Goal: Task Accomplishment & Management: Use online tool/utility

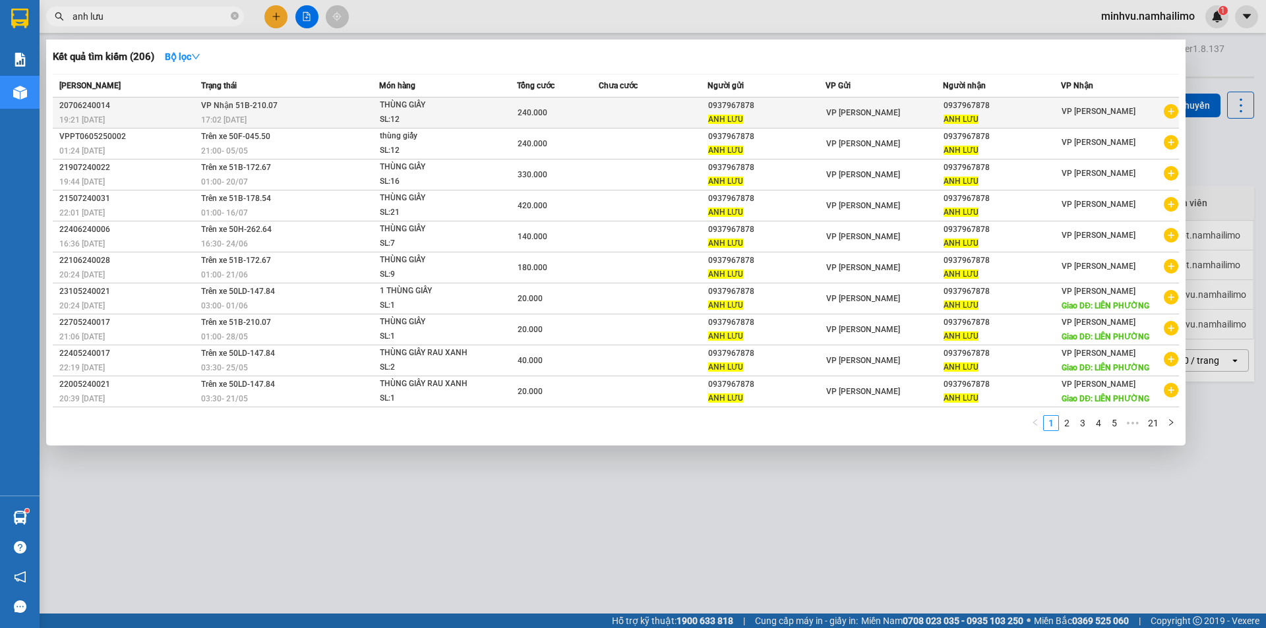
type input "anh lưu"
click at [1167, 113] on icon "plus-circle" at bounding box center [1171, 111] width 15 height 15
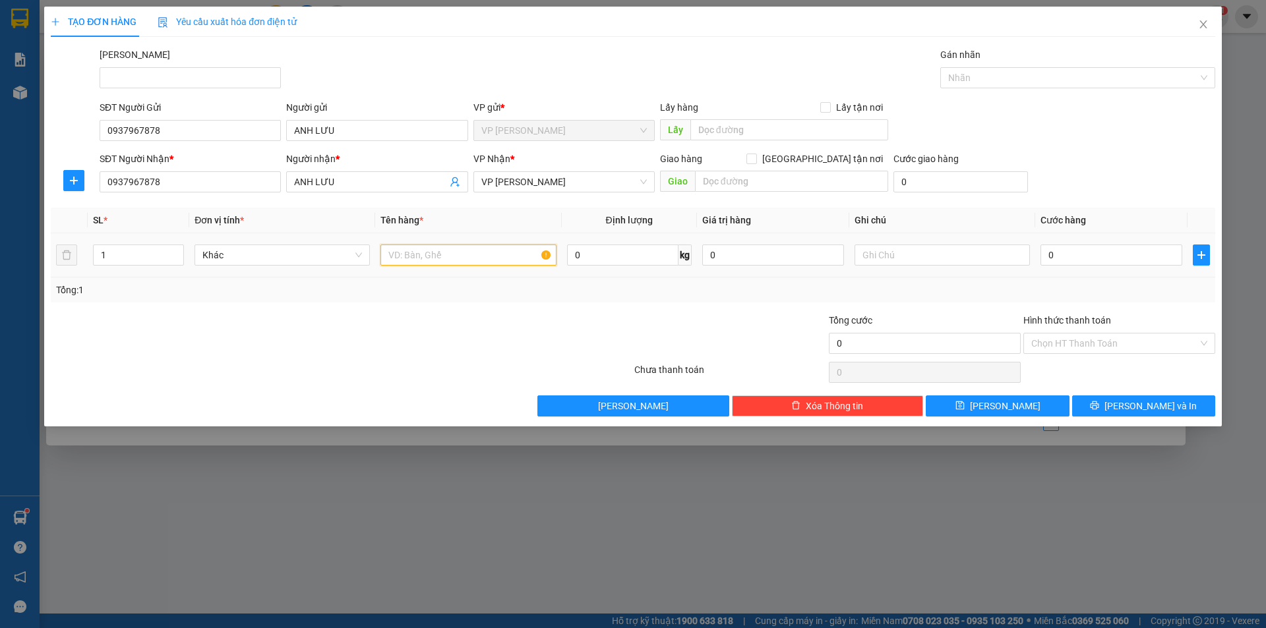
click at [517, 260] on input "text" at bounding box center [468, 255] width 175 height 21
type input "17 thùng giấy"
click at [163, 254] on input "1" at bounding box center [139, 255] width 90 height 20
type input "17"
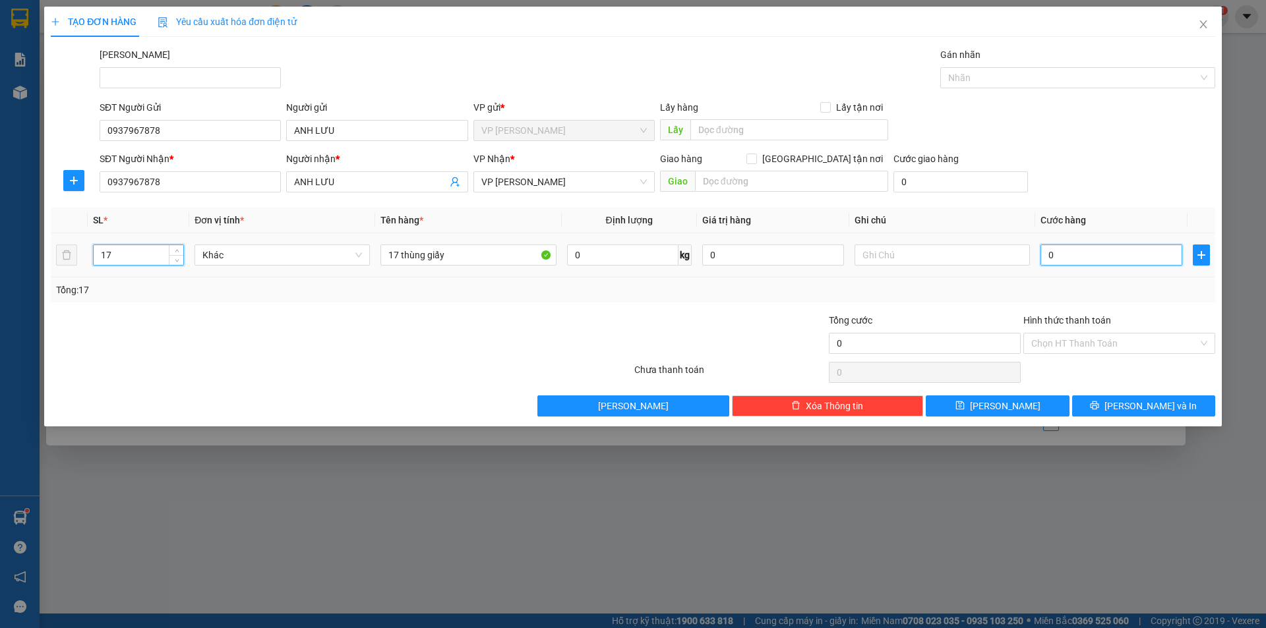
click at [1075, 251] on input "0" at bounding box center [1112, 255] width 142 height 21
type input "3"
type input "34"
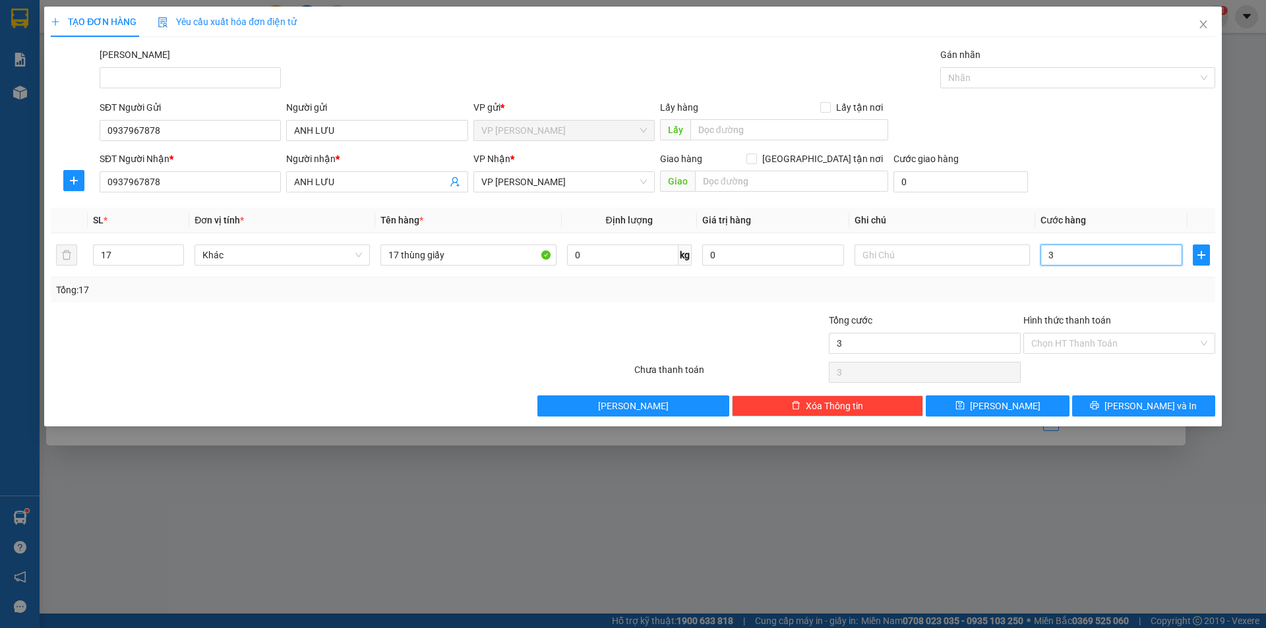
type input "34"
type input "340"
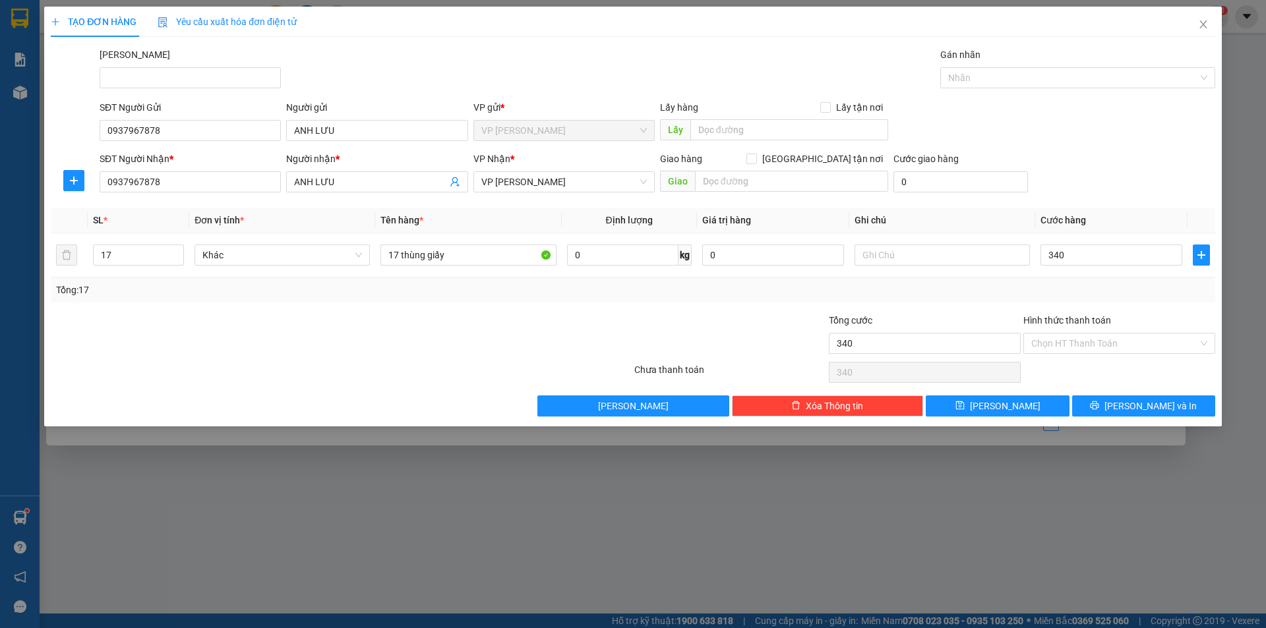
click at [374, 300] on div "Tổng: 17" at bounding box center [633, 290] width 1165 height 25
type input "340.000"
click at [1074, 352] on input "Hình thức thanh toán" at bounding box center [1114, 344] width 167 height 20
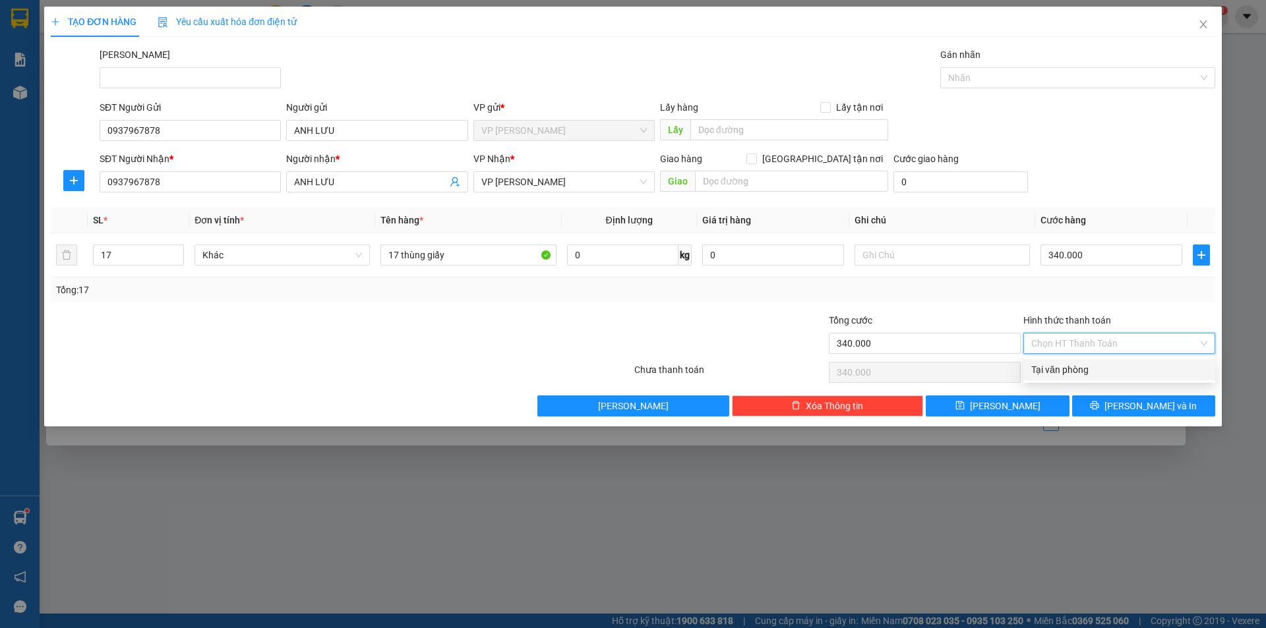
click at [1074, 373] on div "Tại văn phòng" at bounding box center [1119, 370] width 176 height 15
type input "0"
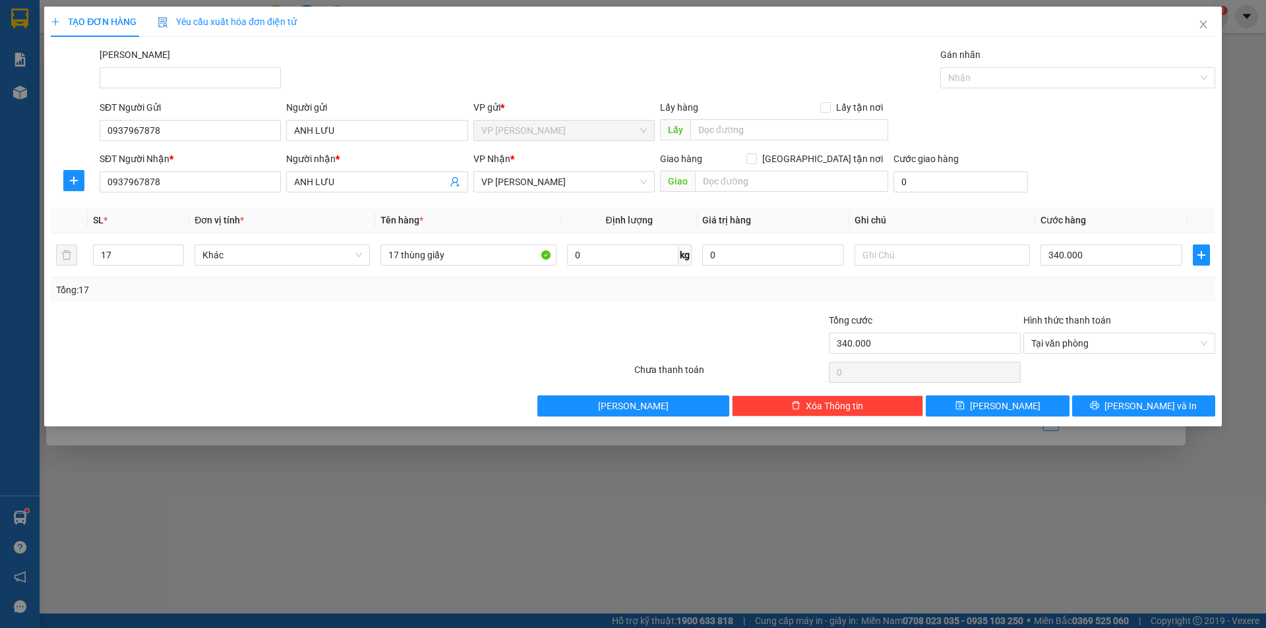
click at [588, 350] on div at bounding box center [536, 336] width 195 height 46
click at [1139, 406] on span "Lưu và In" at bounding box center [1151, 406] width 92 height 15
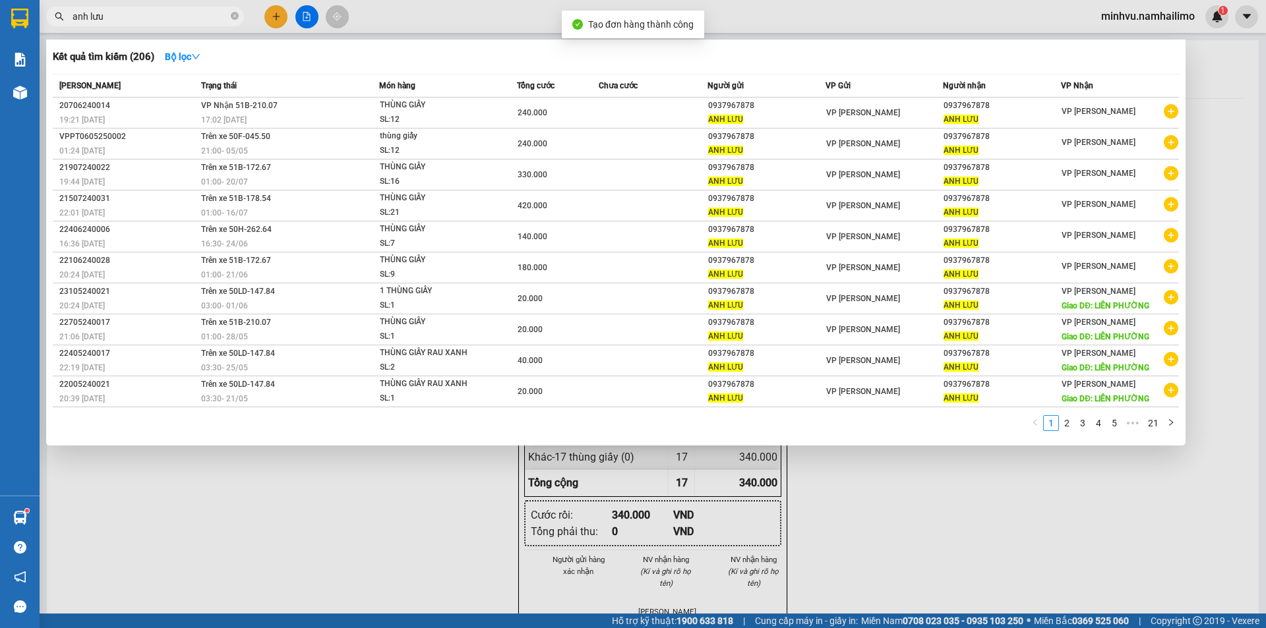
click at [950, 517] on div at bounding box center [633, 314] width 1266 height 628
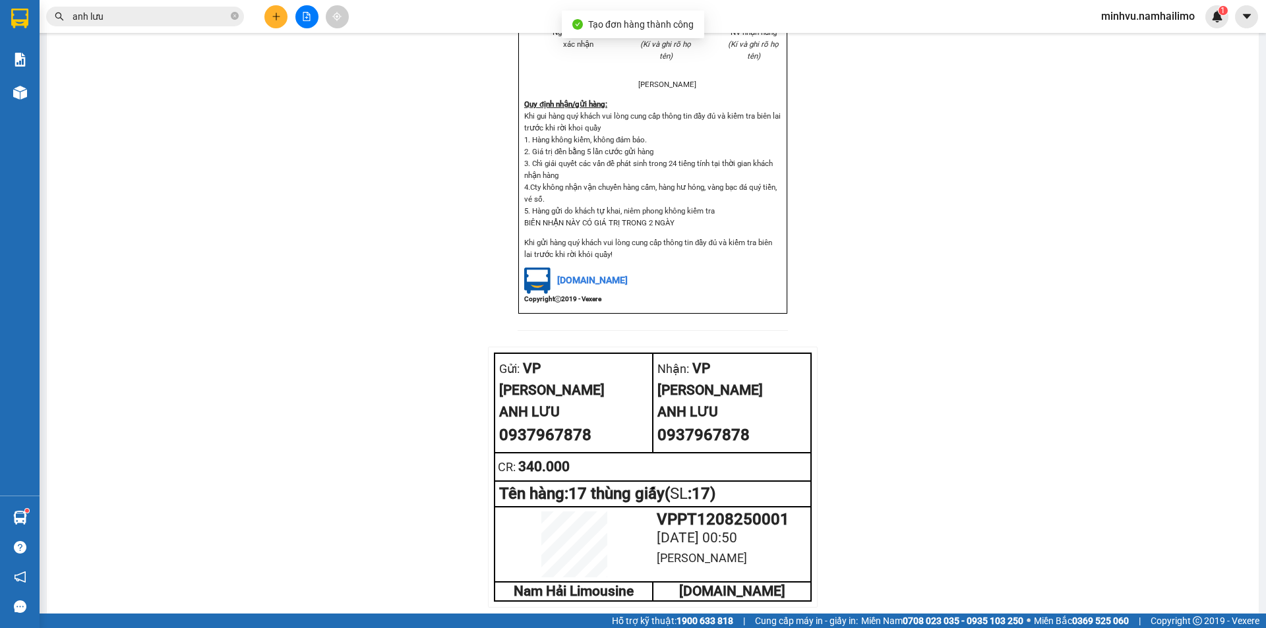
scroll to position [578, 0]
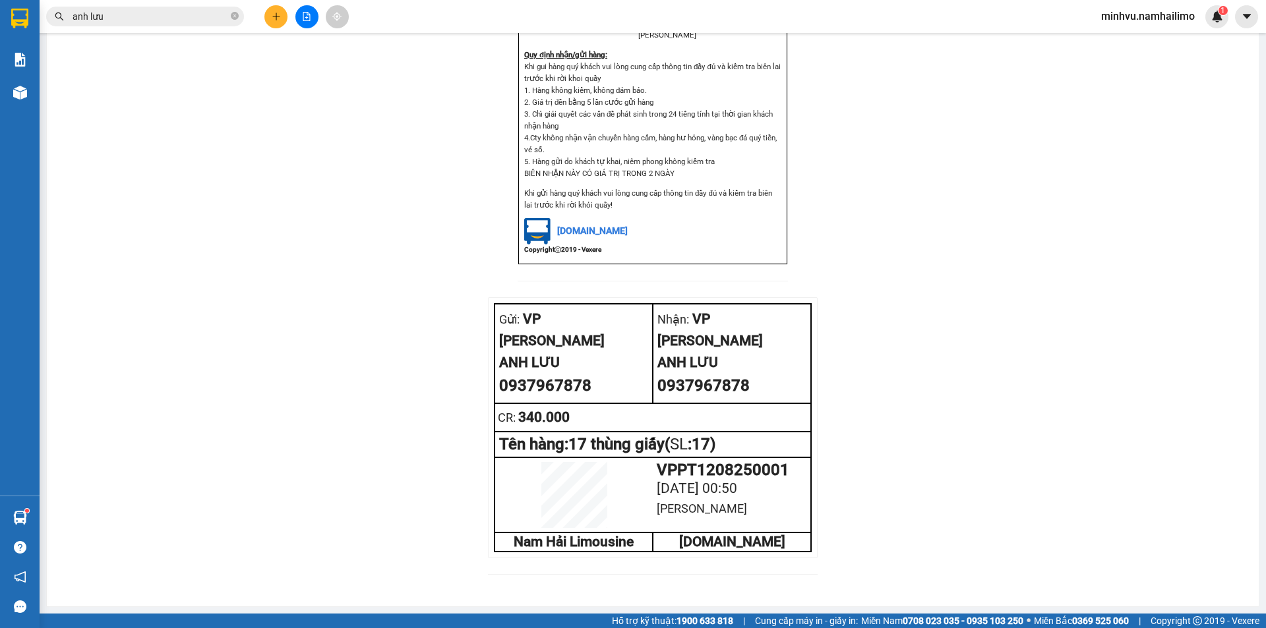
click at [179, 20] on input "anh lưu" at bounding box center [151, 16] width 156 height 15
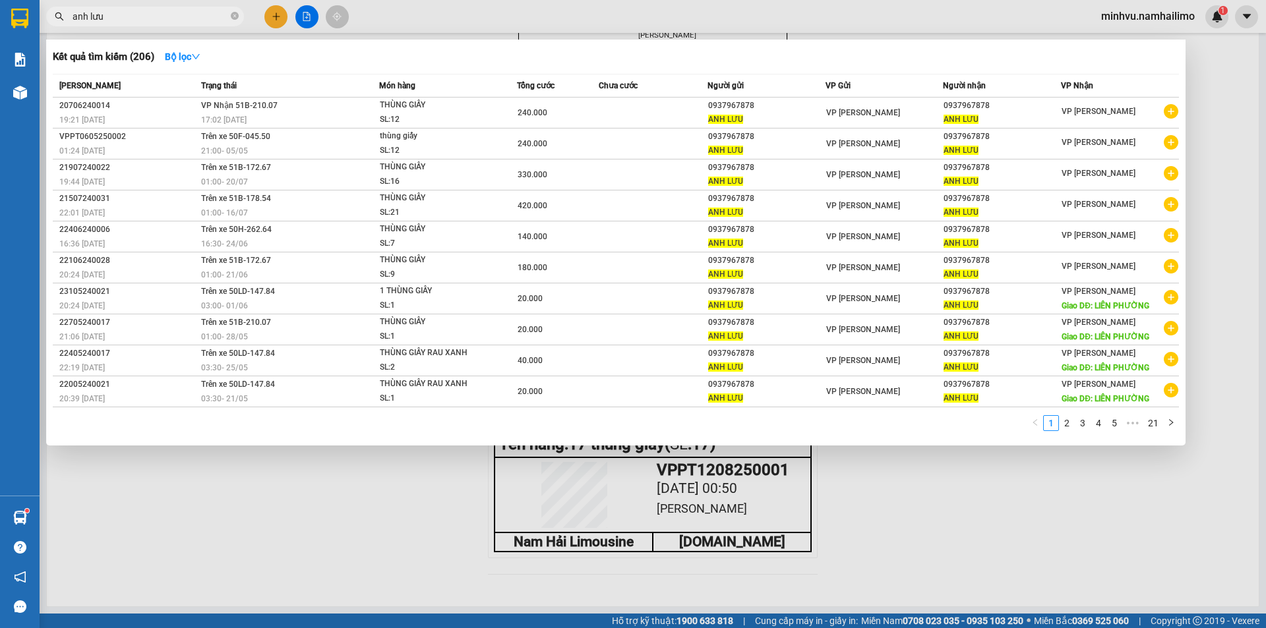
click at [179, 20] on input "anh lưu" at bounding box center [151, 16] width 156 height 15
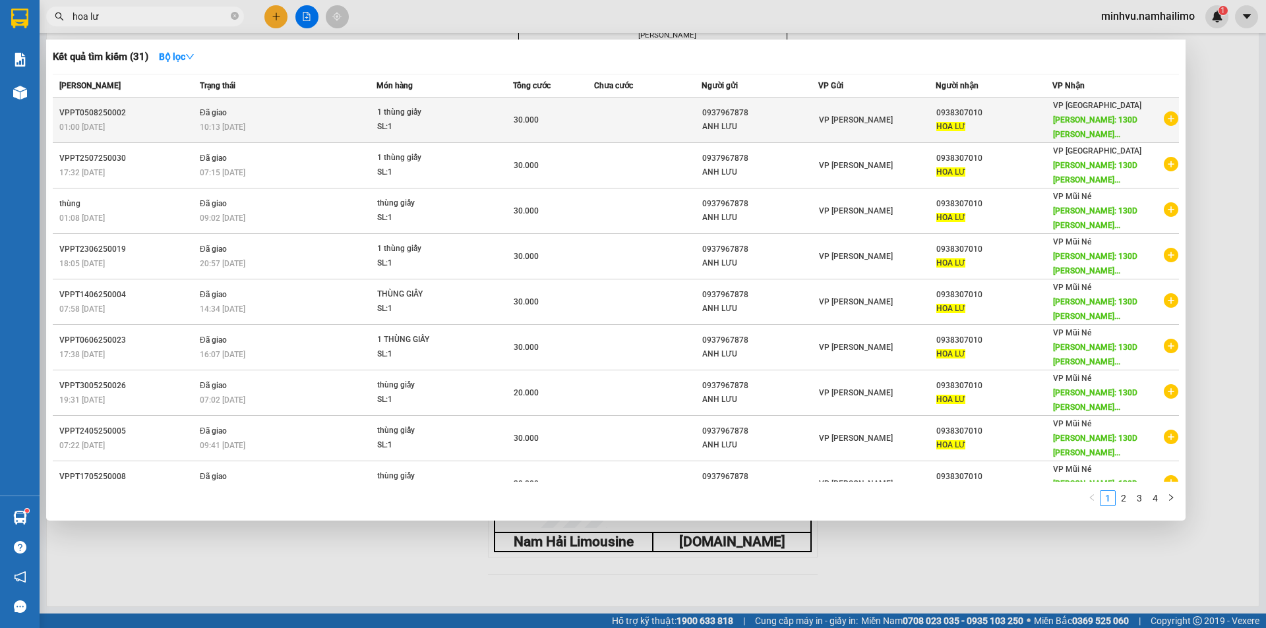
type input "hoa lư"
click at [1164, 117] on icon "plus-circle" at bounding box center [1171, 118] width 15 height 15
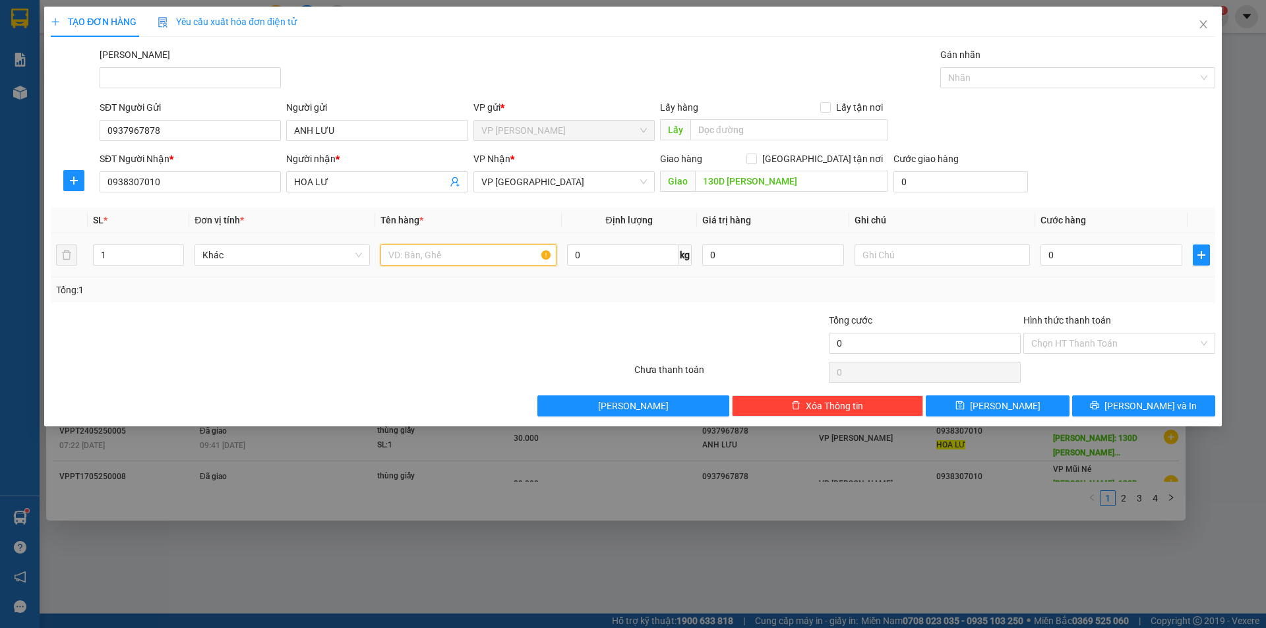
click at [447, 251] on input "text" at bounding box center [468, 255] width 175 height 21
type input "1 thùng giấy"
click at [1089, 264] on input "0" at bounding box center [1112, 255] width 142 height 21
type input "3"
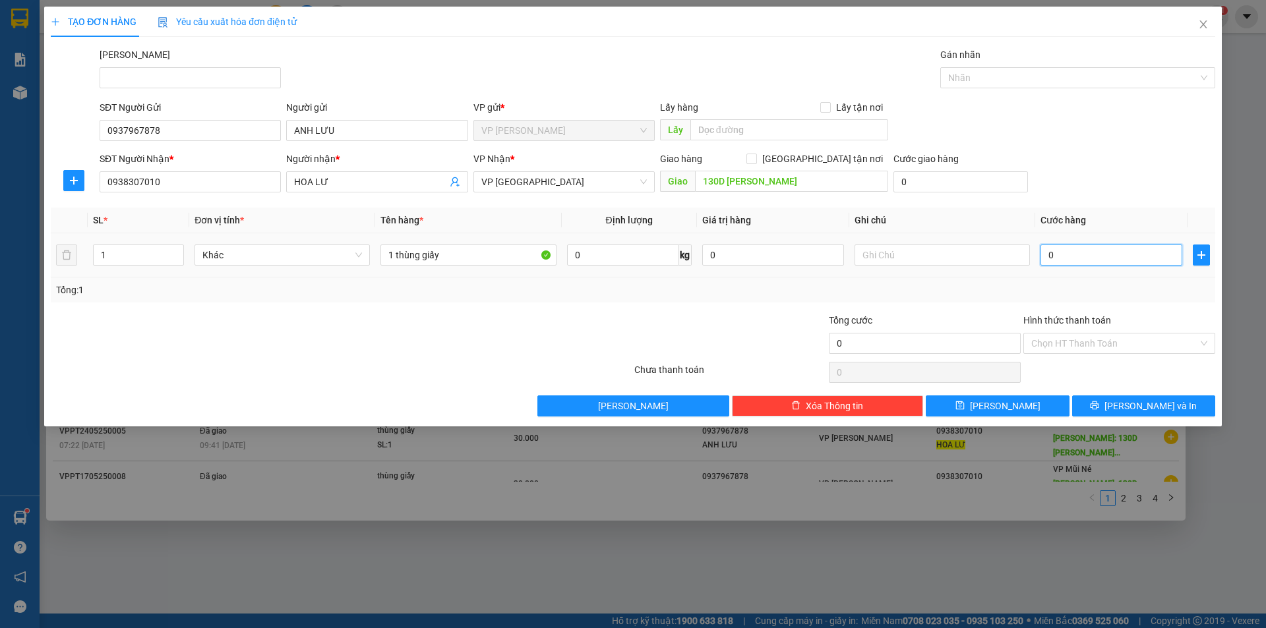
type input "3"
type input "30"
click at [668, 330] on div at bounding box center [730, 336] width 195 height 46
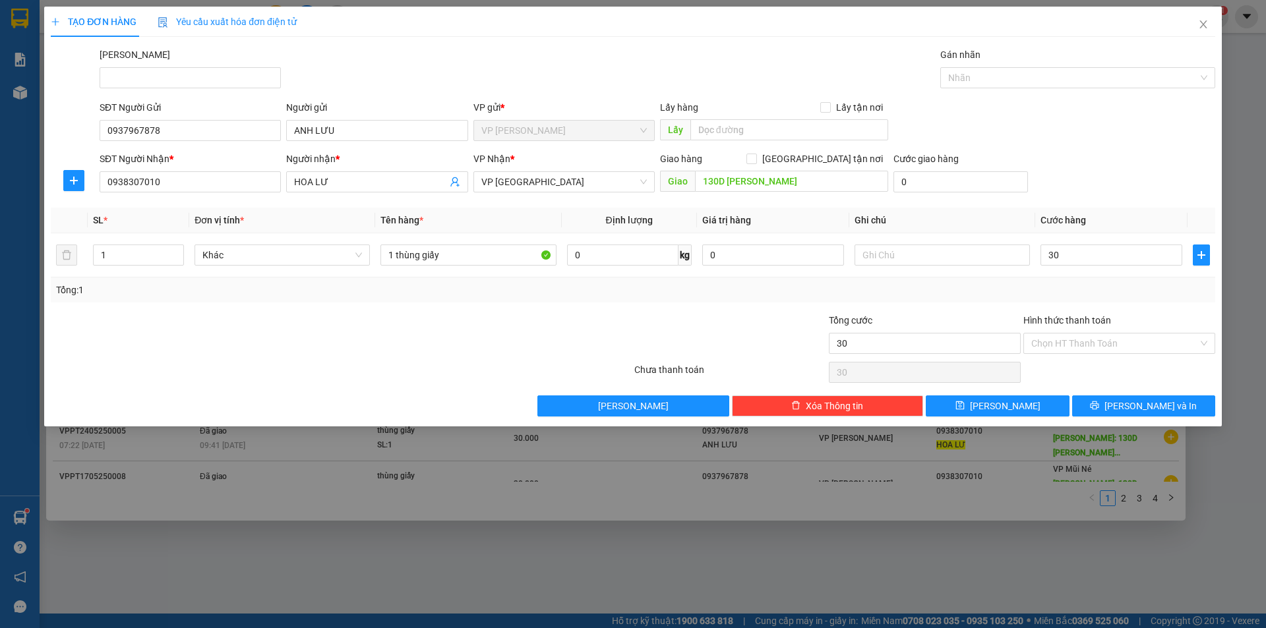
type input "30.000"
click at [1097, 343] on input "Hình thức thanh toán" at bounding box center [1114, 344] width 167 height 20
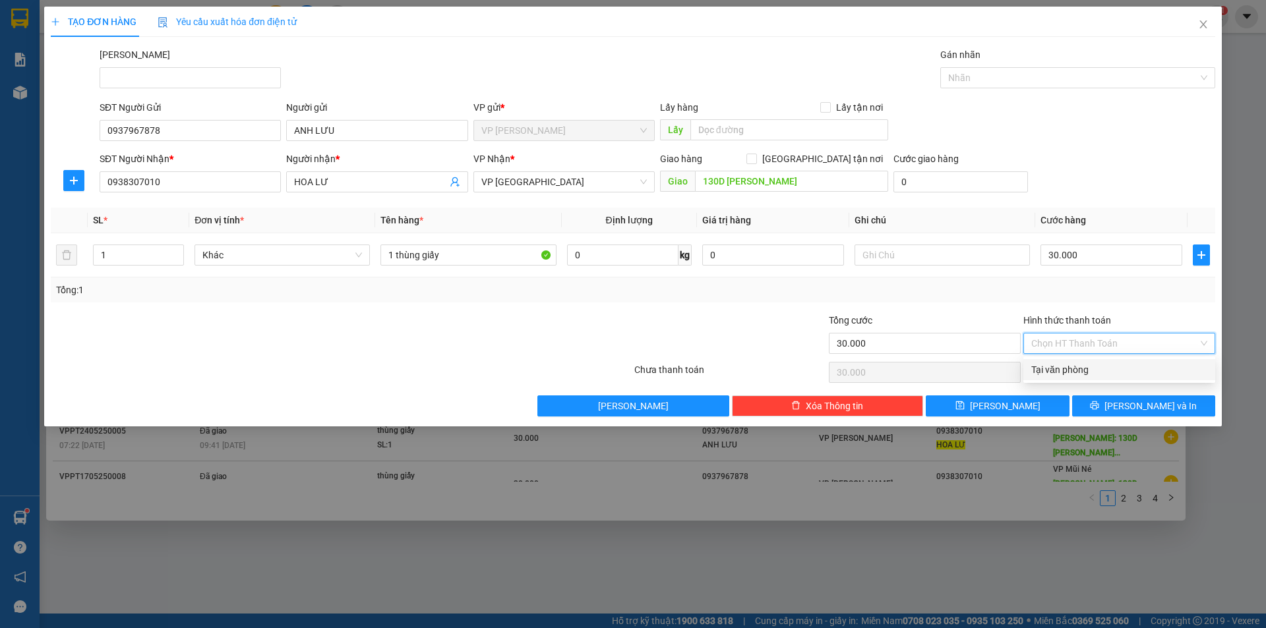
drag, startPoint x: 1099, startPoint y: 372, endPoint x: 1117, endPoint y: 404, distance: 37.2
click at [1099, 372] on div "Tại văn phòng" at bounding box center [1119, 370] width 176 height 15
type input "0"
click at [1099, 406] on icon "printer" at bounding box center [1095, 406] width 9 height 9
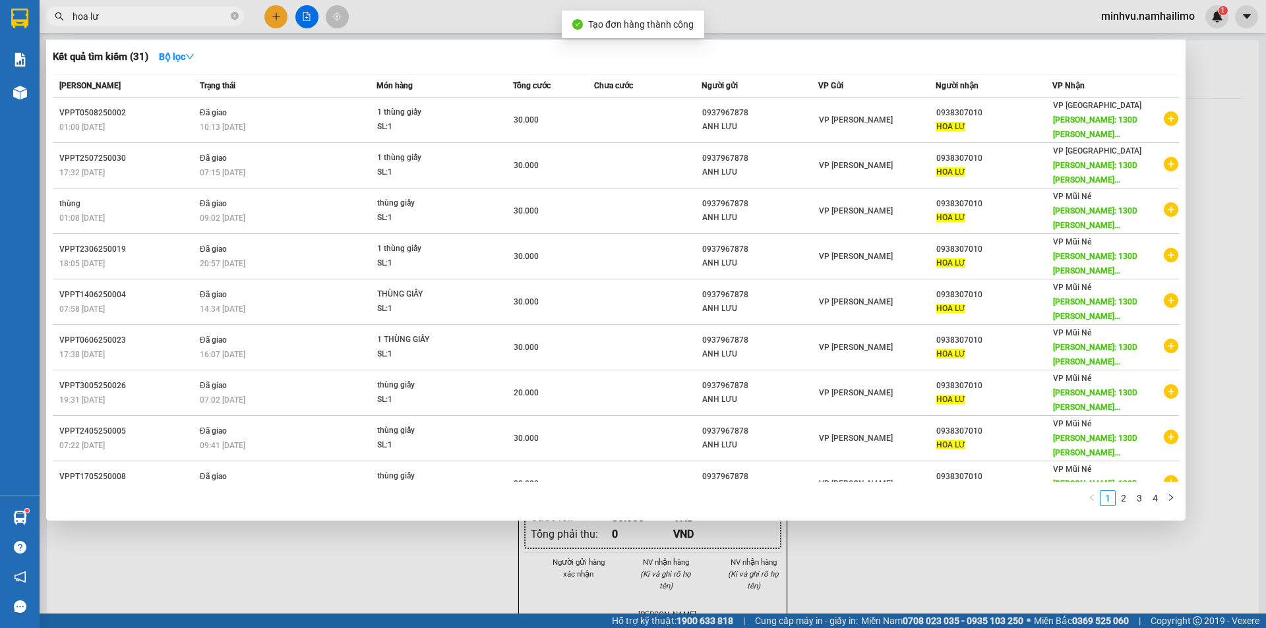
drag, startPoint x: 873, startPoint y: 586, endPoint x: 863, endPoint y: 579, distance: 12.3
click at [873, 586] on div at bounding box center [633, 314] width 1266 height 628
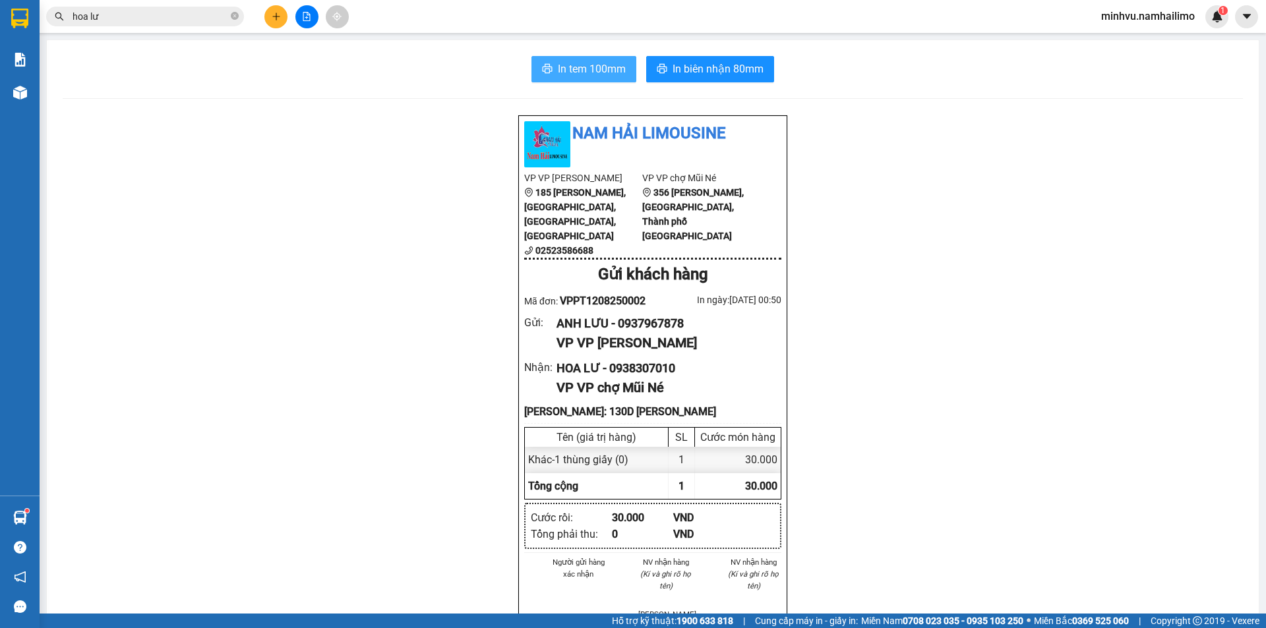
drag, startPoint x: 576, startPoint y: 63, endPoint x: 614, endPoint y: 131, distance: 78.2
click at [575, 63] on span "In tem 100mm" at bounding box center [592, 69] width 68 height 16
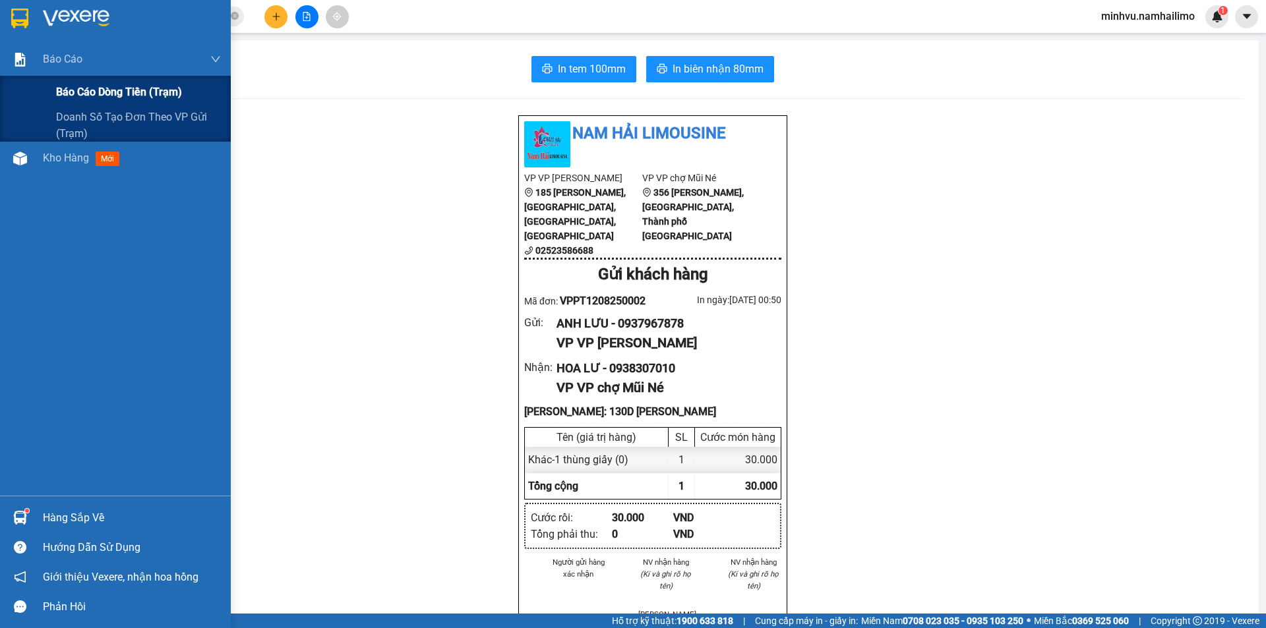
click at [98, 94] on span "Báo cáo dòng tiền (trạm)" at bounding box center [119, 92] width 126 height 16
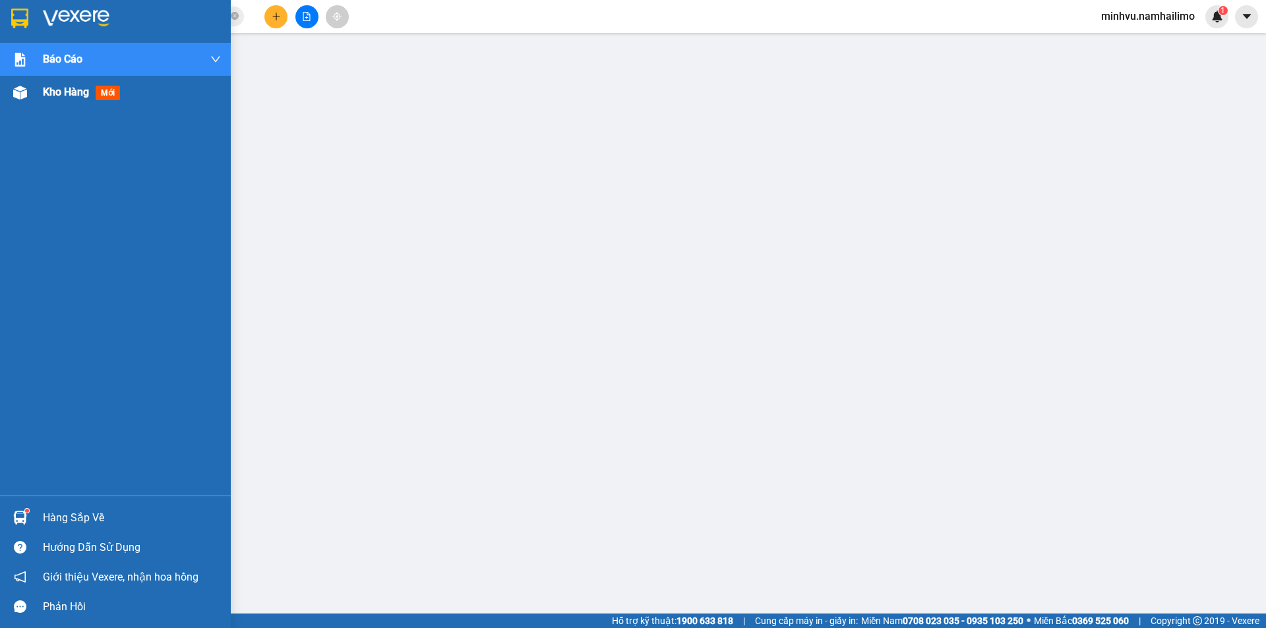
click at [34, 95] on div "Kho hàng mới" at bounding box center [115, 92] width 231 height 33
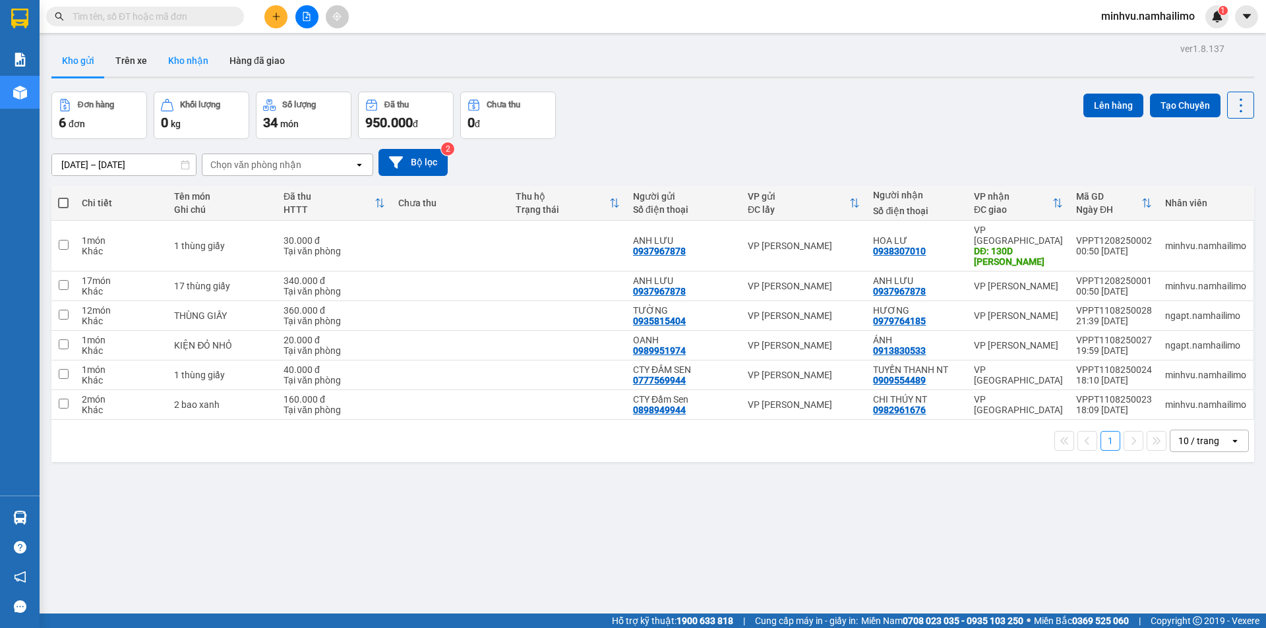
click at [194, 59] on button "Kho nhận" at bounding box center [188, 61] width 61 height 32
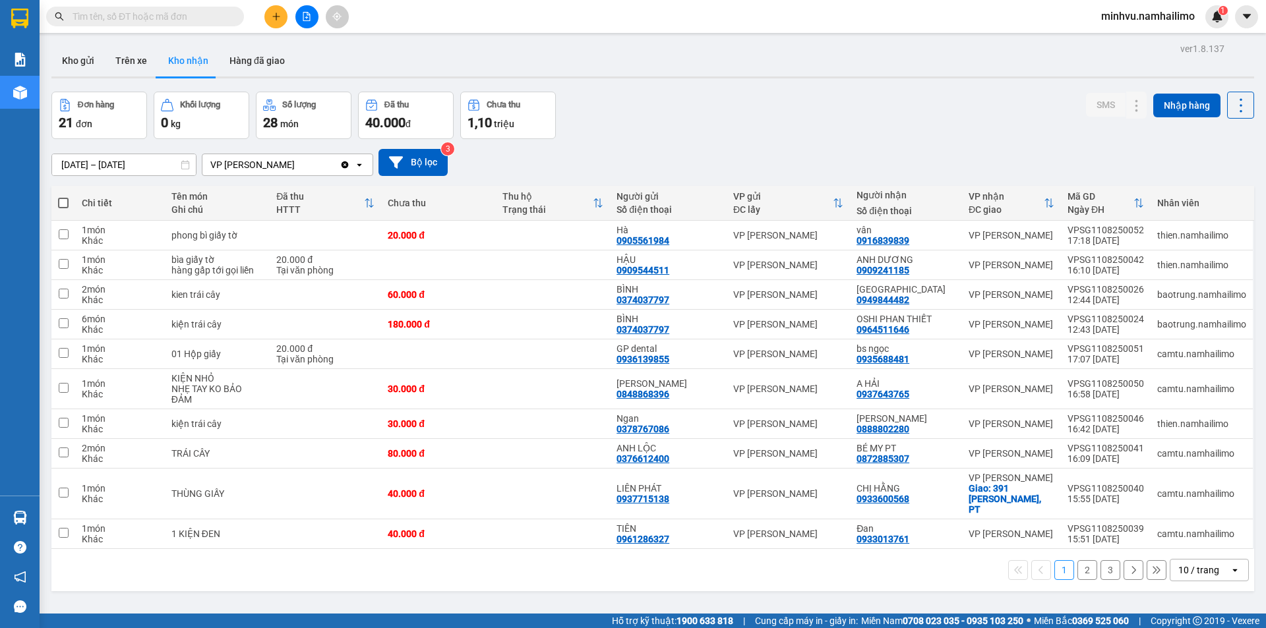
click at [1078, 561] on button "2" at bounding box center [1088, 571] width 20 height 20
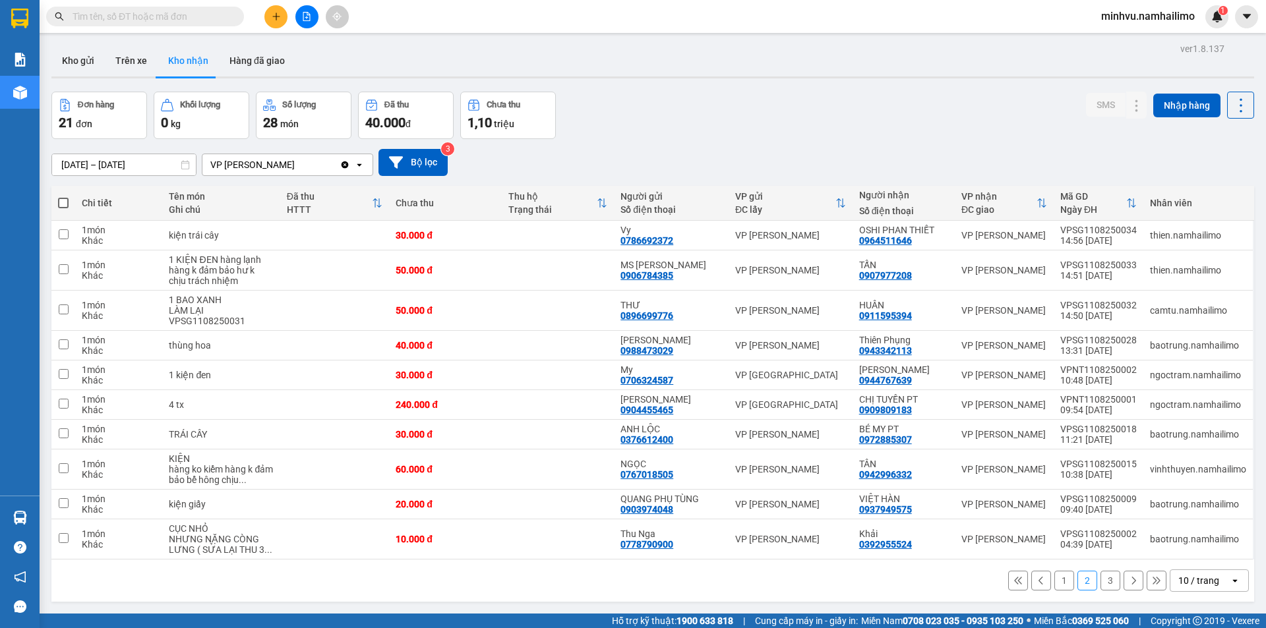
click at [1101, 584] on button "3" at bounding box center [1111, 581] width 20 height 20
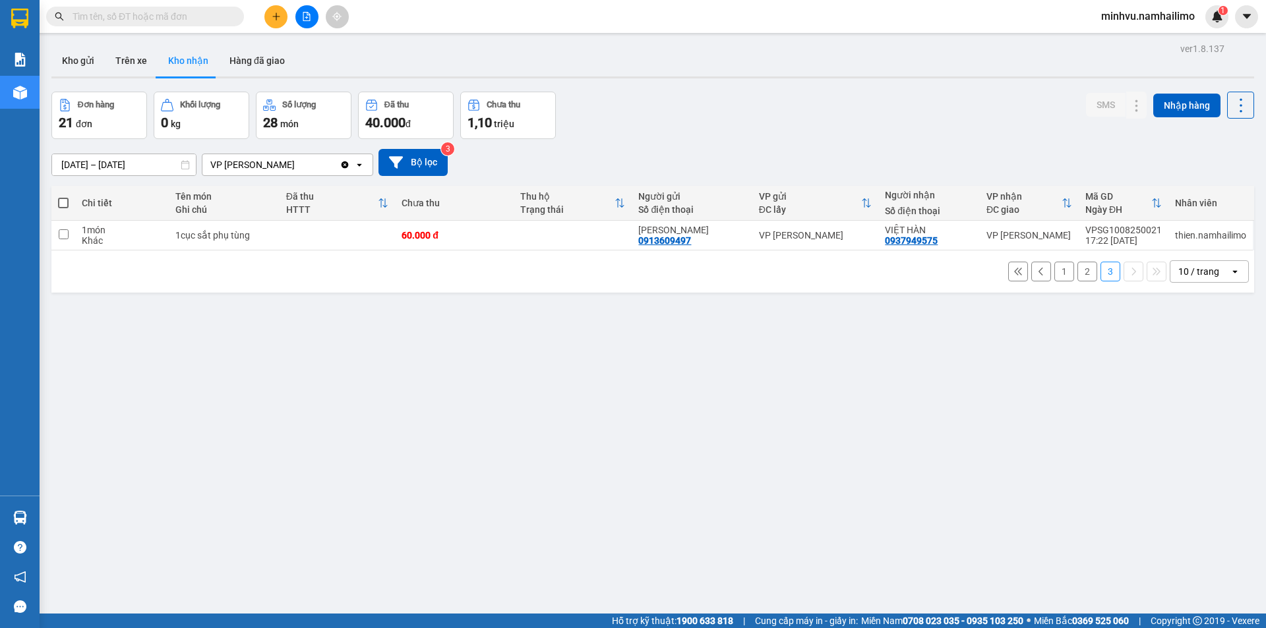
click at [1054, 272] on button "1" at bounding box center [1064, 272] width 20 height 20
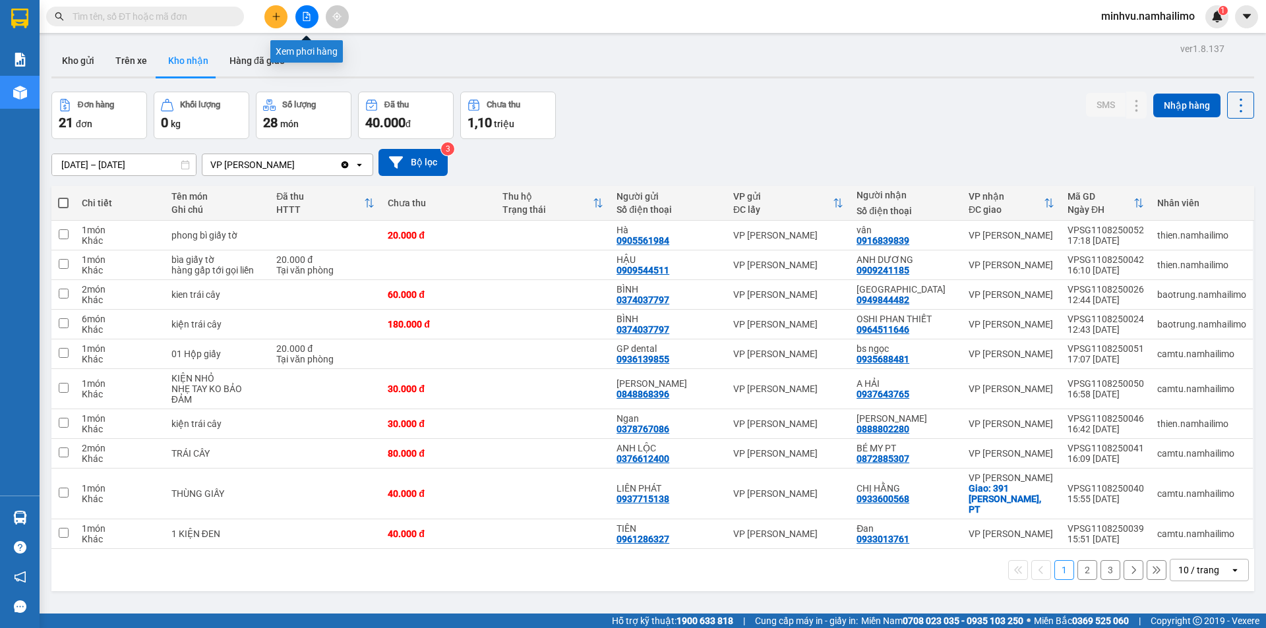
click at [311, 16] on button at bounding box center [306, 16] width 23 height 23
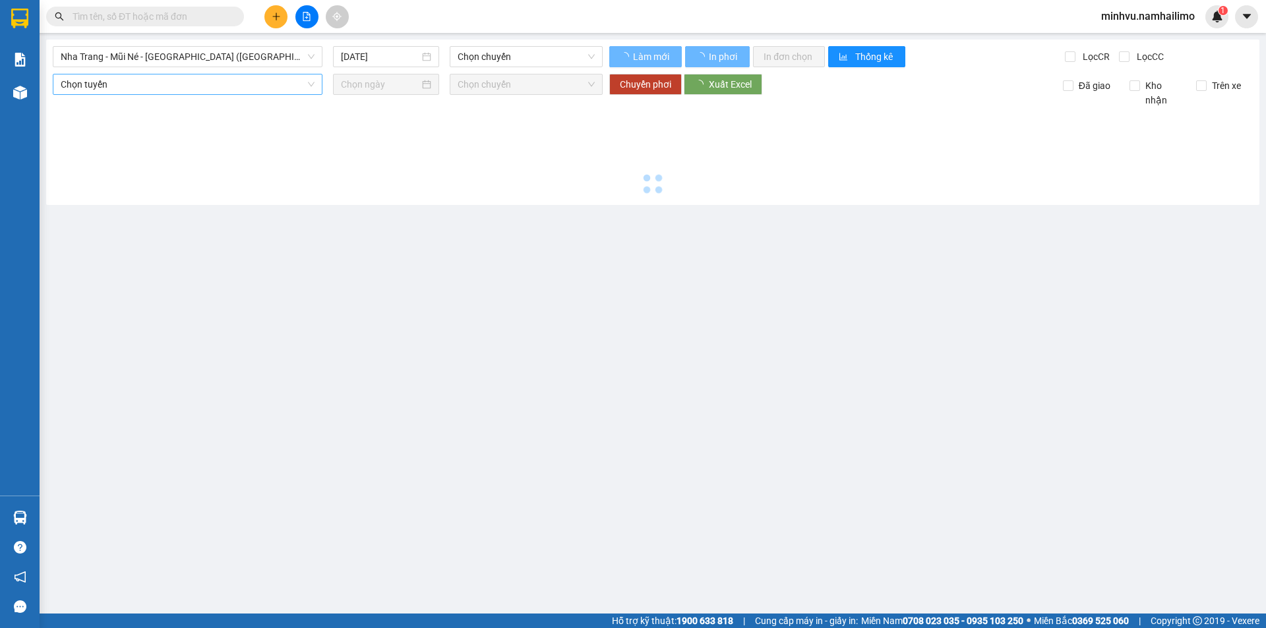
type input "12/08/2025"
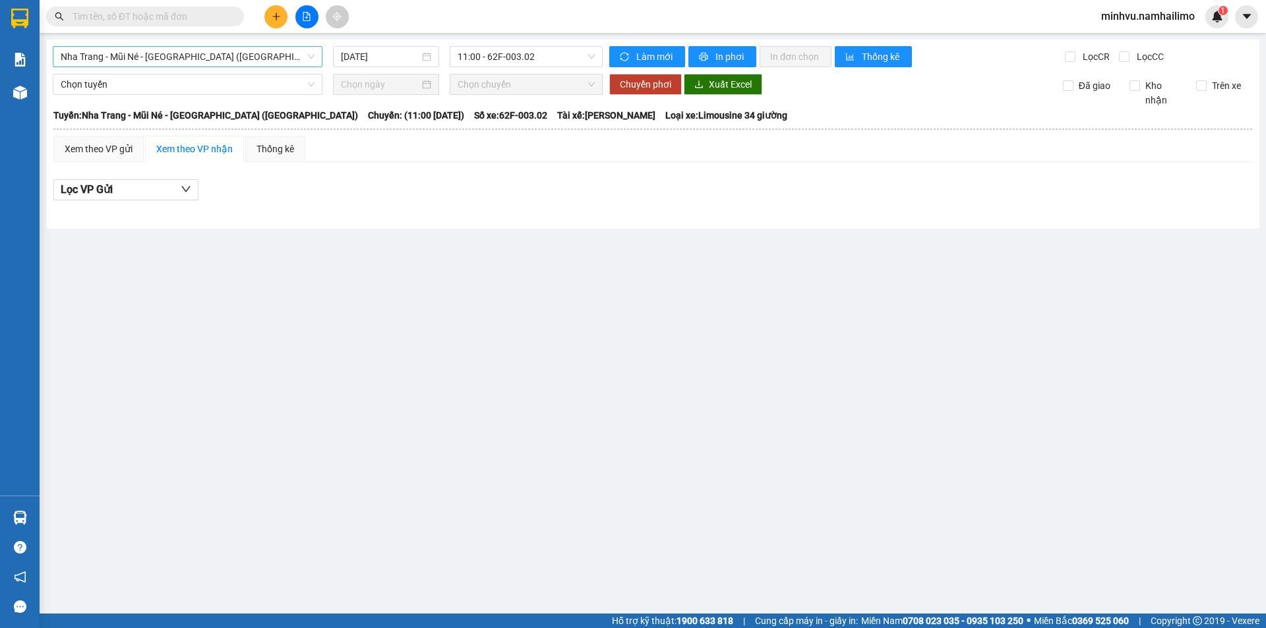
click at [235, 58] on span "Nha Trang - Mũi Né - Sài Gòn (Sáng)" at bounding box center [188, 57] width 254 height 20
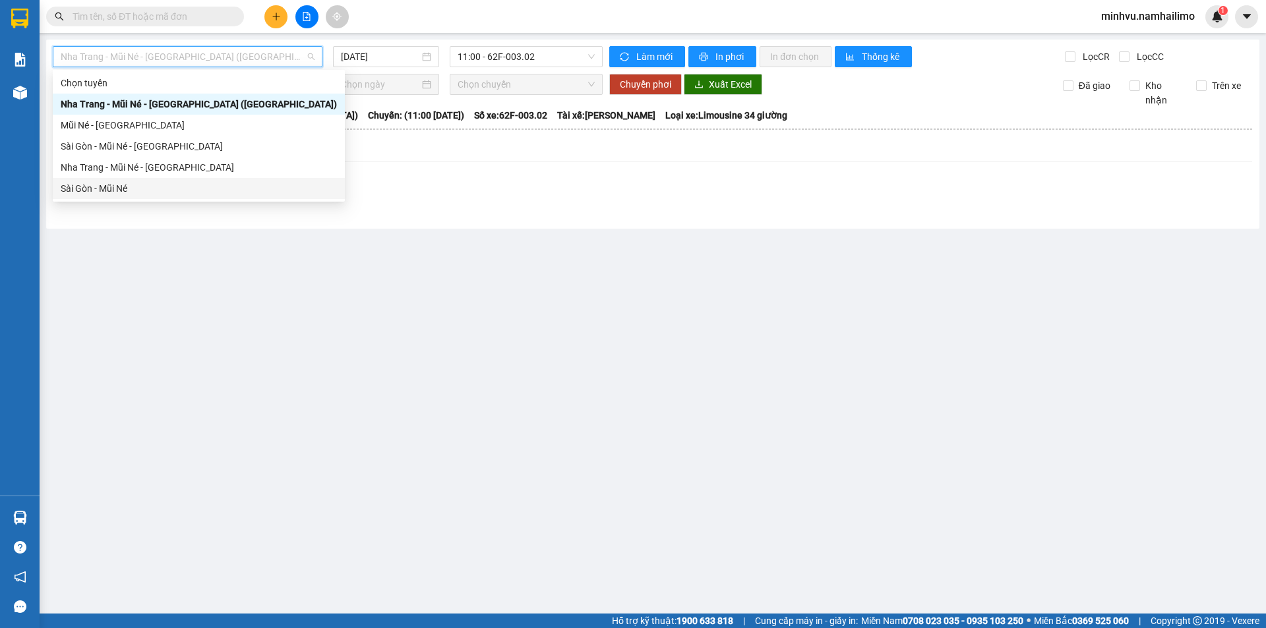
click at [117, 193] on div "Sài Gòn - Mũi Né" at bounding box center [199, 188] width 276 height 15
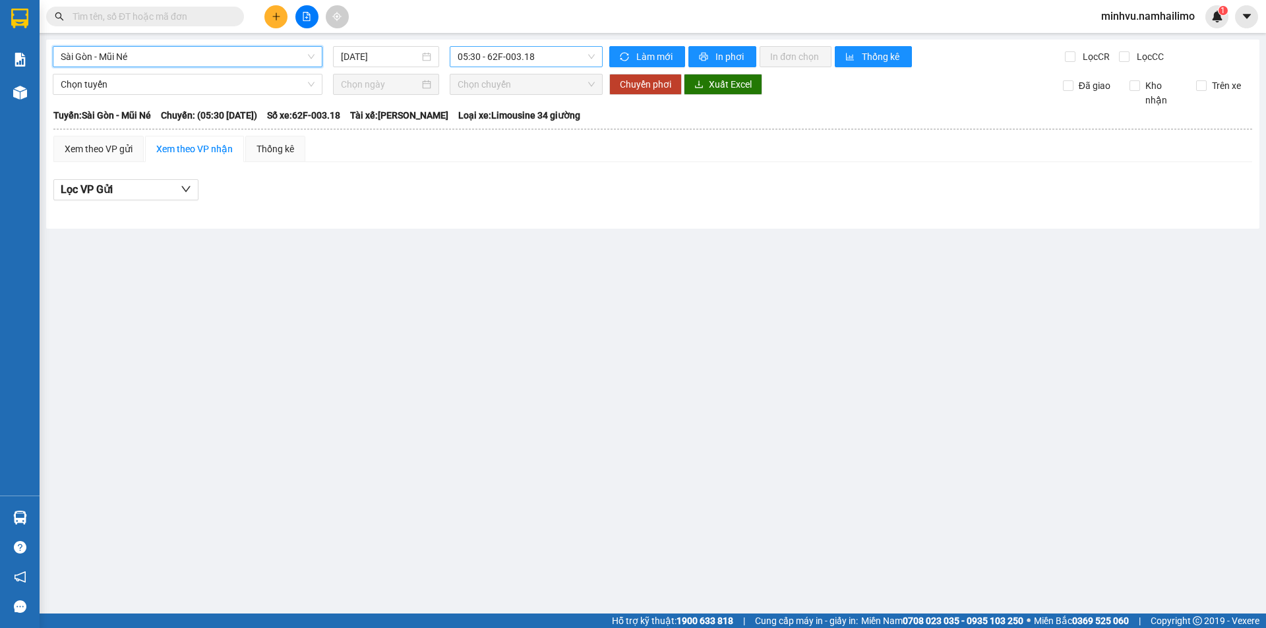
click at [495, 65] on div "Sài Gòn - Mũi Né Sài Gòn - Mũi Né 12/08/2025 05:30 - 62F-003.18 Làm mới In phơi…" at bounding box center [652, 134] width 1213 height 189
click at [498, 56] on span "05:30 - 62F-003.18" at bounding box center [526, 57] width 137 height 20
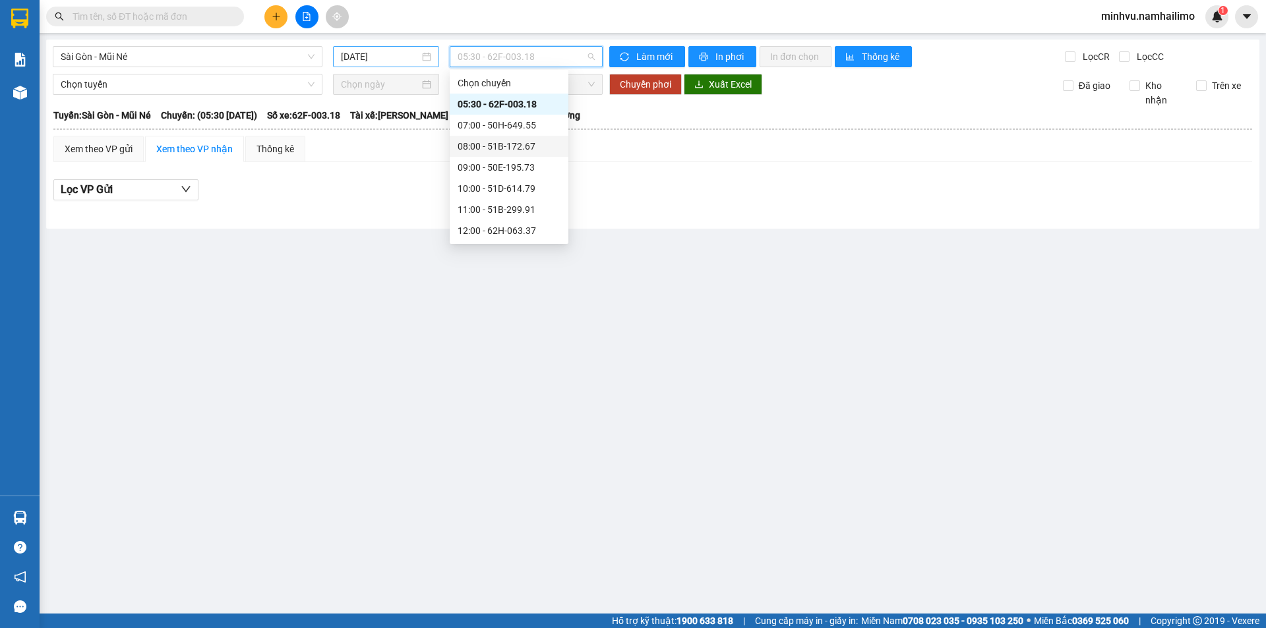
click at [377, 49] on div "12/08/2025" at bounding box center [386, 56] width 106 height 21
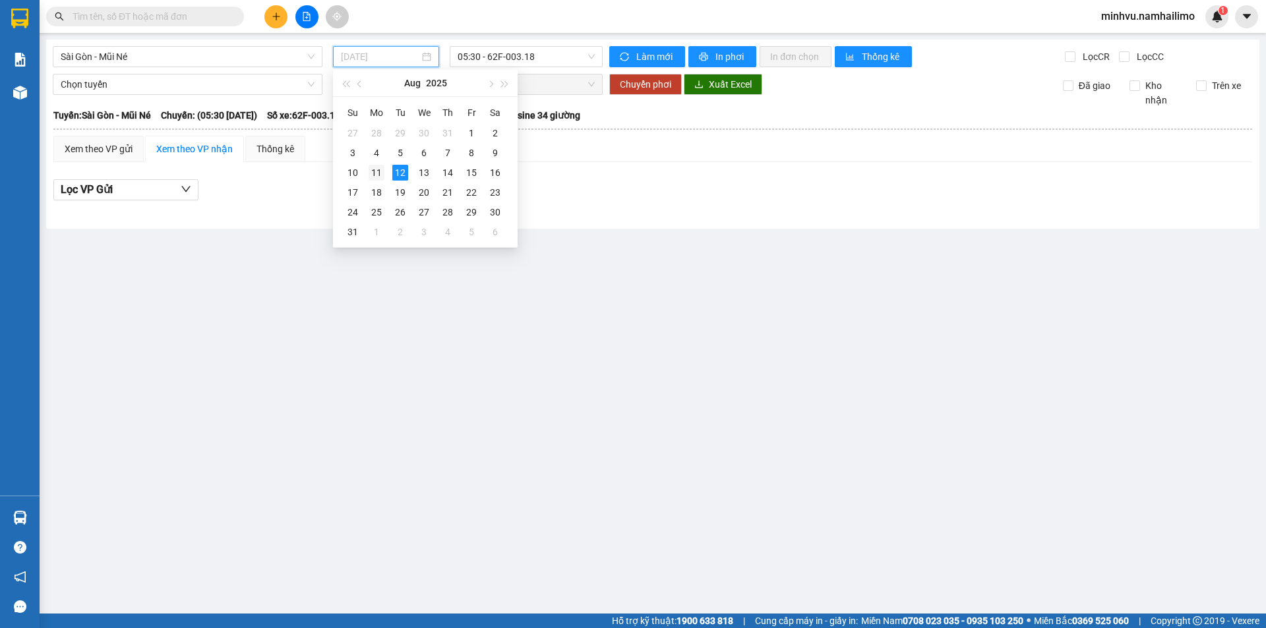
click at [382, 172] on div "11" at bounding box center [377, 173] width 16 height 16
type input "11/08/2025"
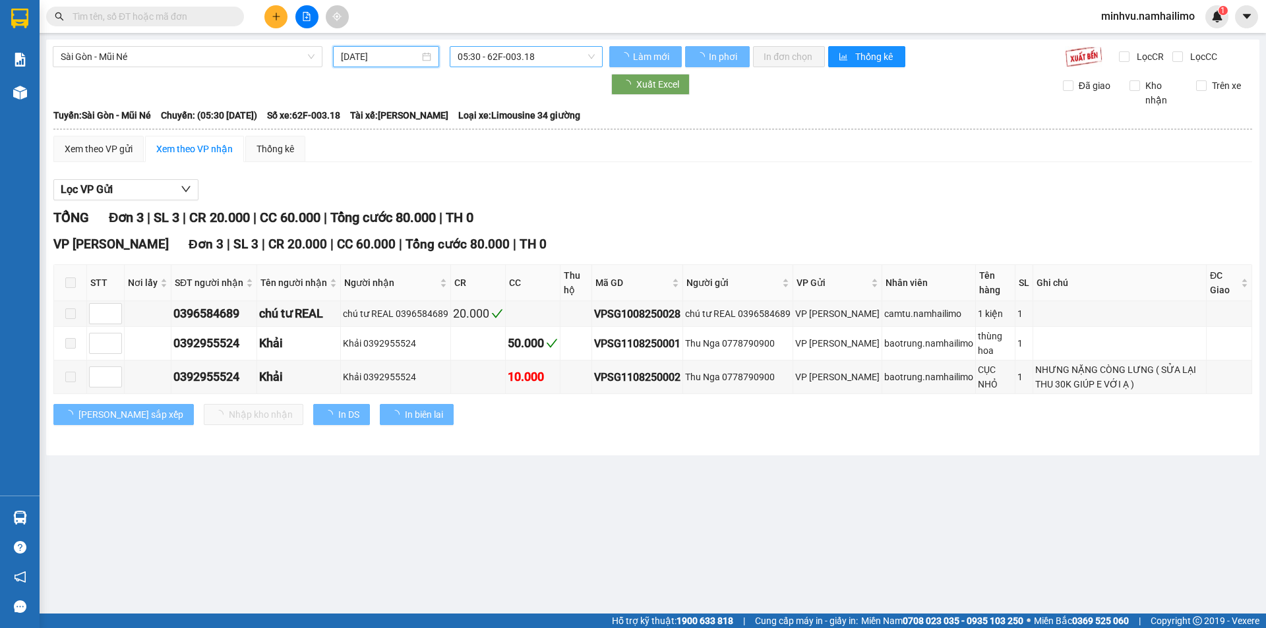
click at [504, 48] on span "05:30 - 62F-003.18" at bounding box center [526, 57] width 137 height 20
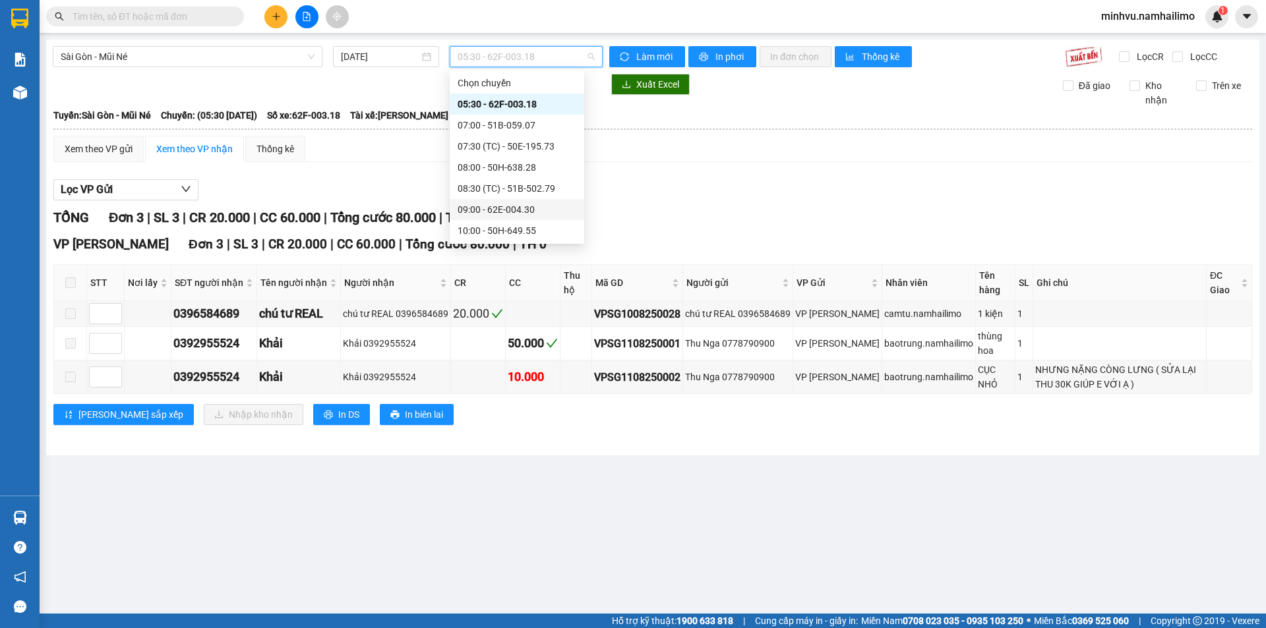
scroll to position [169, 0]
click at [492, 162] on div "17:00 - 50H-638.28" at bounding box center [517, 167] width 119 height 15
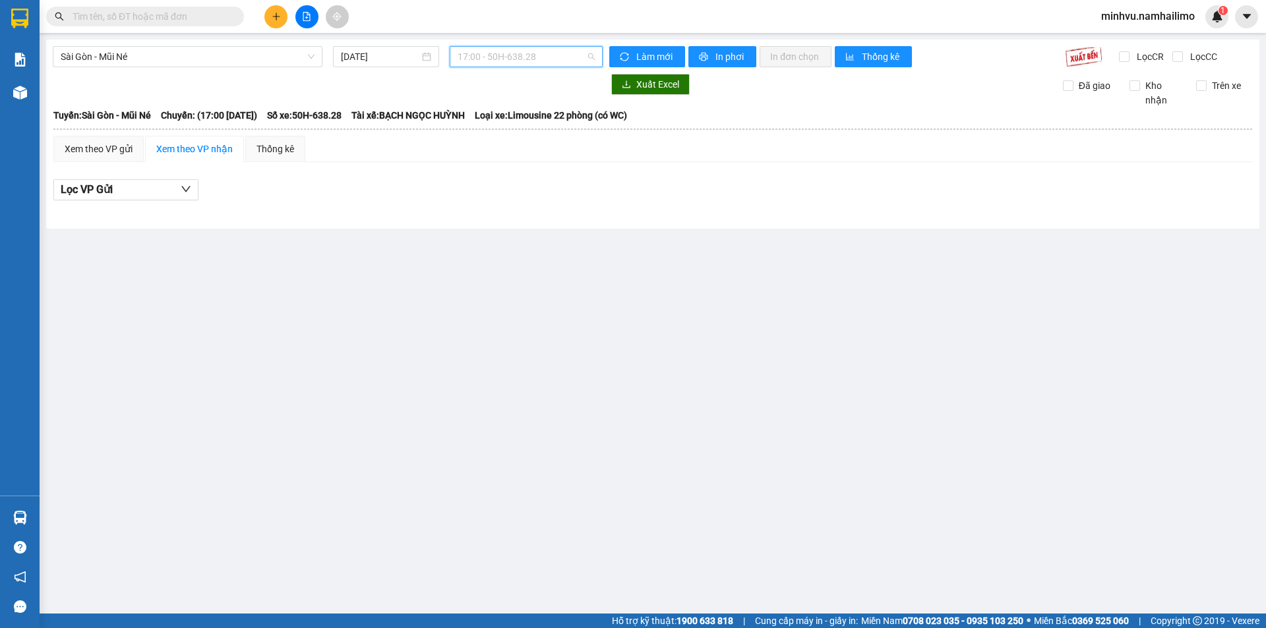
click at [481, 51] on span "17:00 - 50H-638.28" at bounding box center [526, 57] width 137 height 20
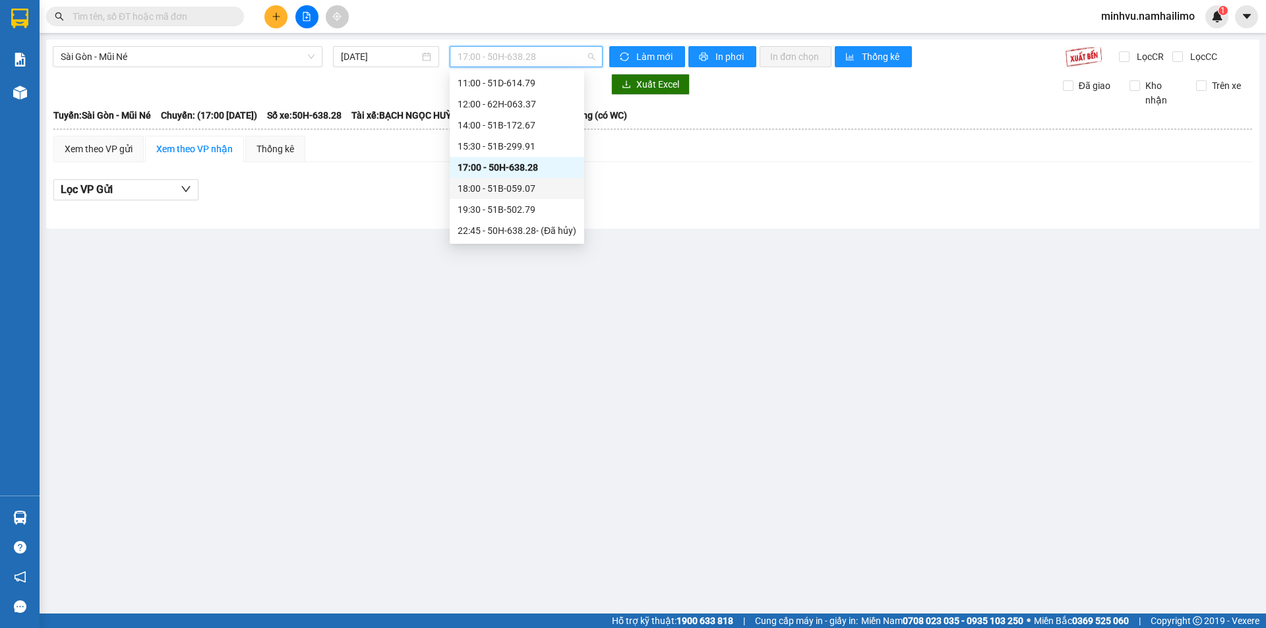
click at [477, 189] on div "18:00 - 51B-059.07" at bounding box center [517, 188] width 119 height 15
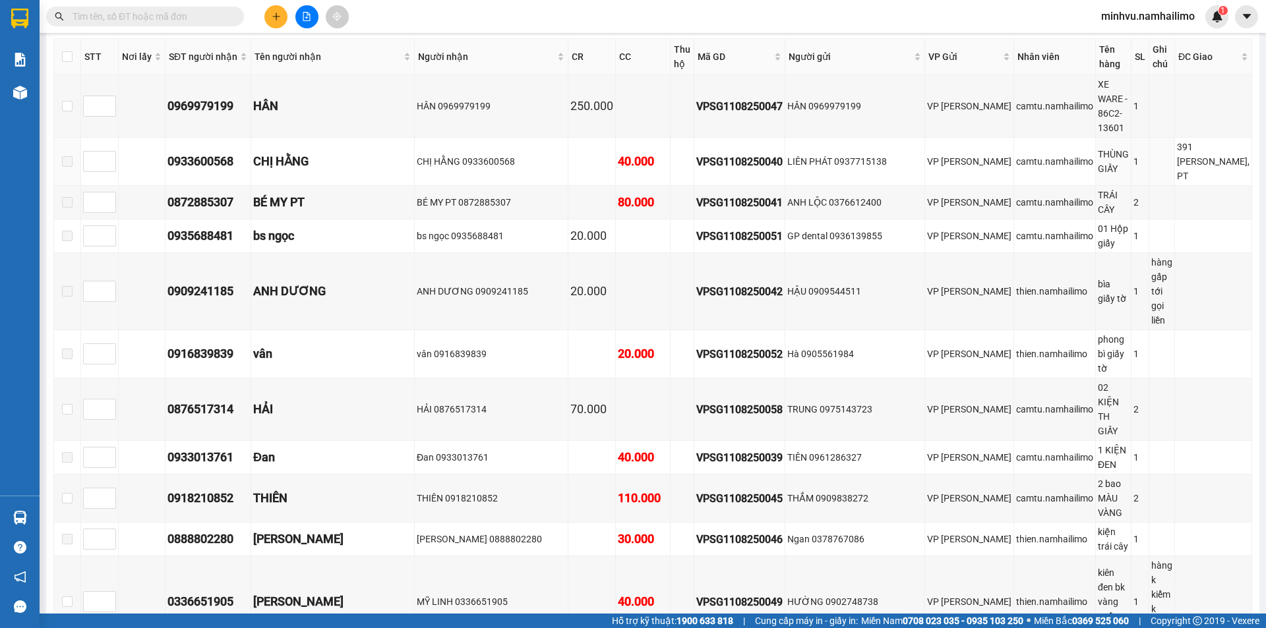
scroll to position [176, 0]
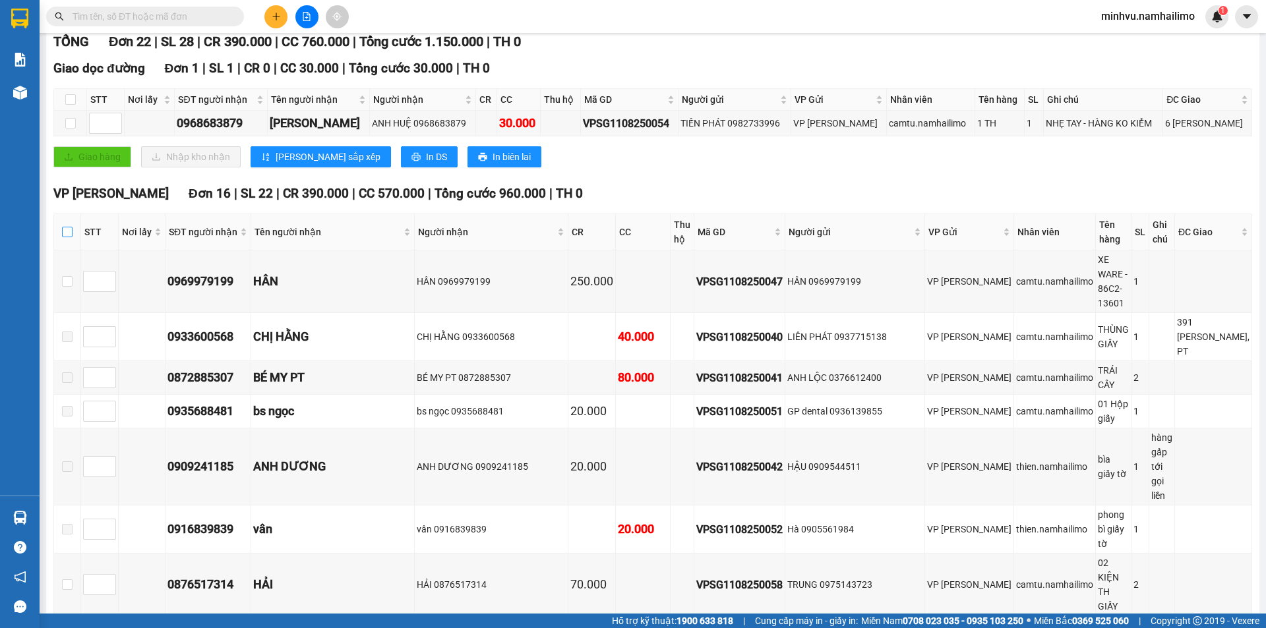
click at [71, 235] on input "checkbox" at bounding box center [67, 232] width 11 height 11
checkbox input "true"
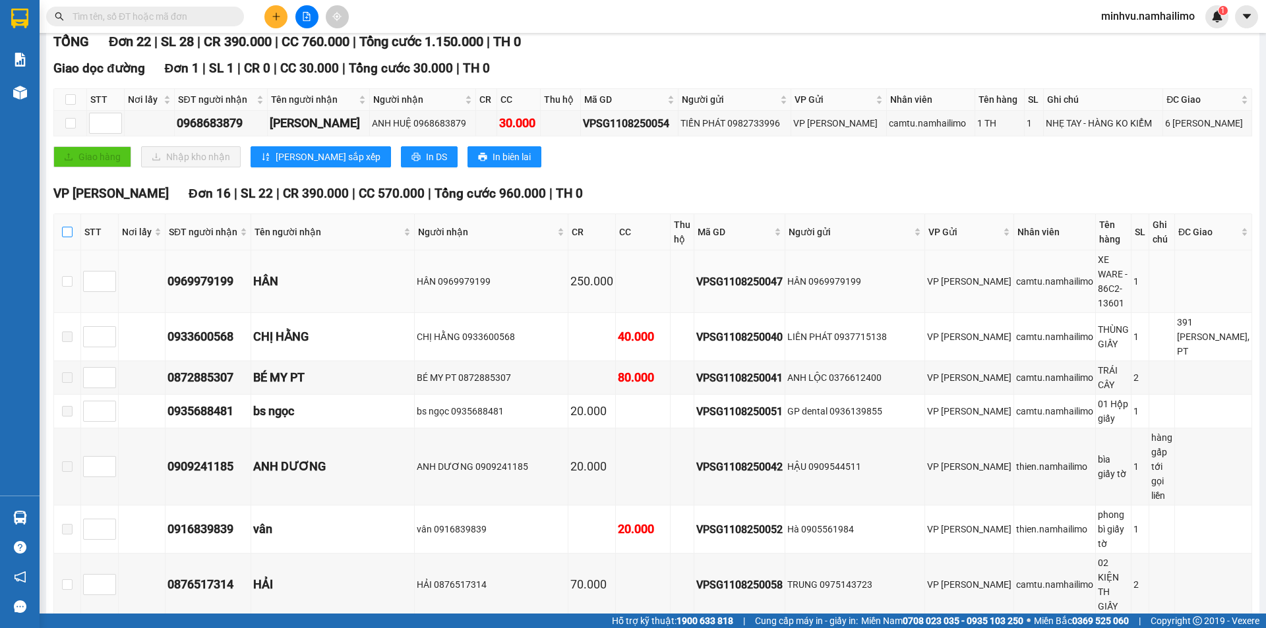
checkbox input "true"
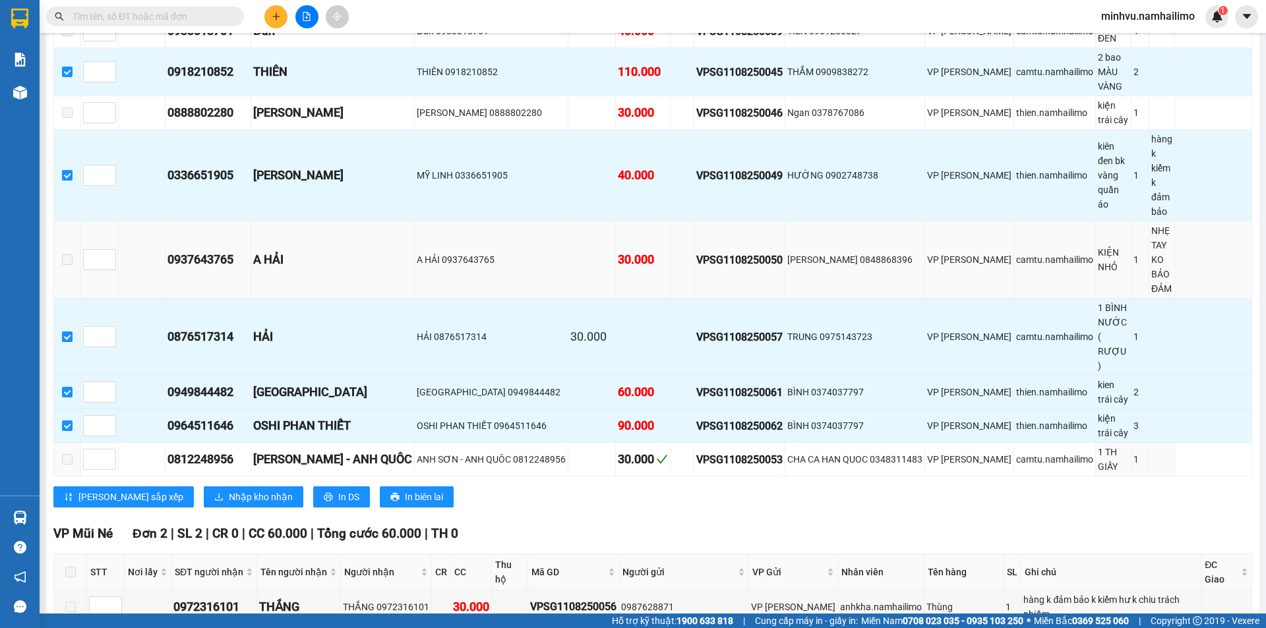
scroll to position [602, 0]
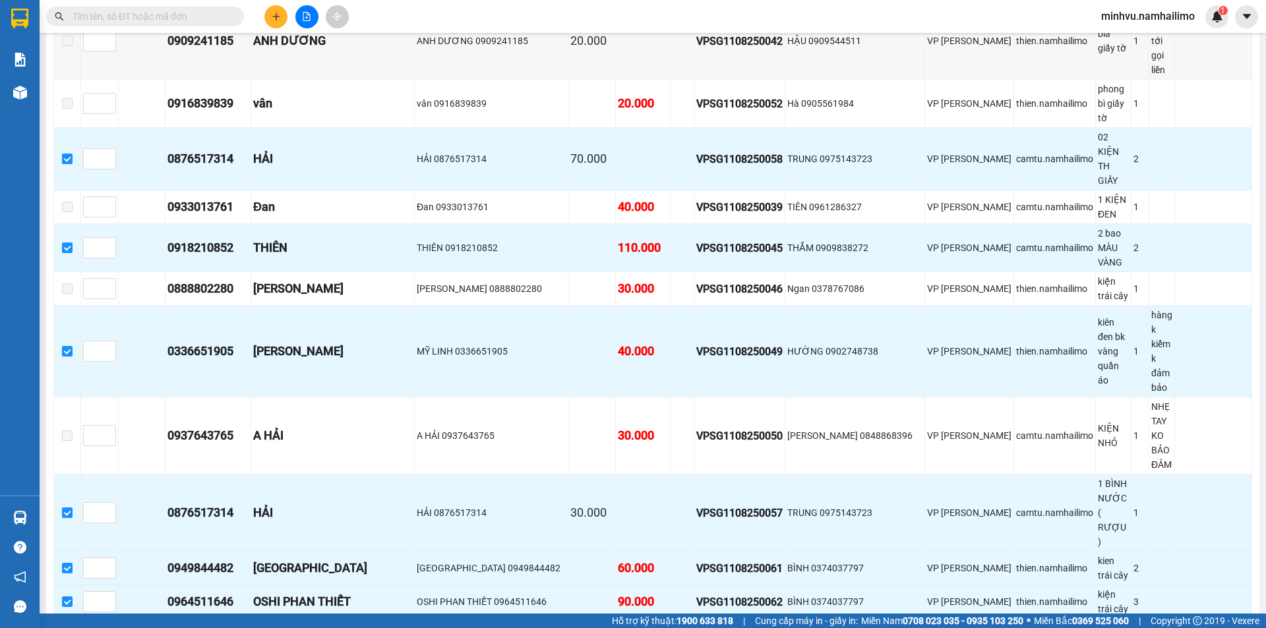
drag, startPoint x: 210, startPoint y: 408, endPoint x: 231, endPoint y: 408, distance: 21.8
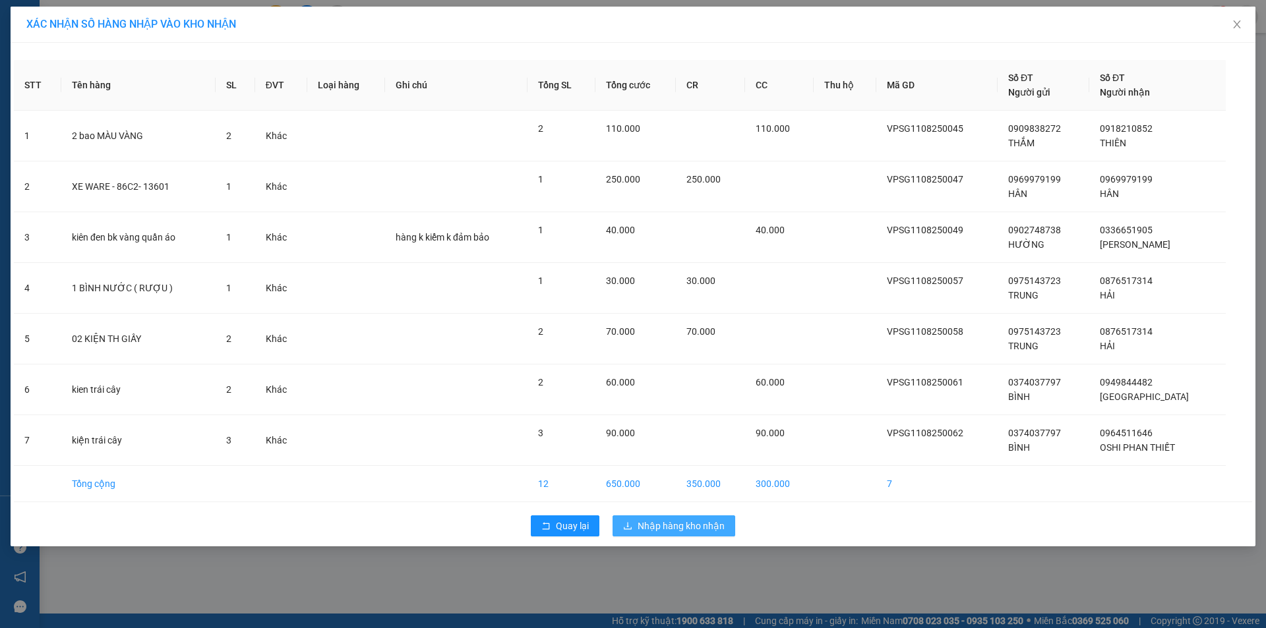
click at [716, 526] on span "Nhập hàng kho nhận" at bounding box center [681, 526] width 87 height 15
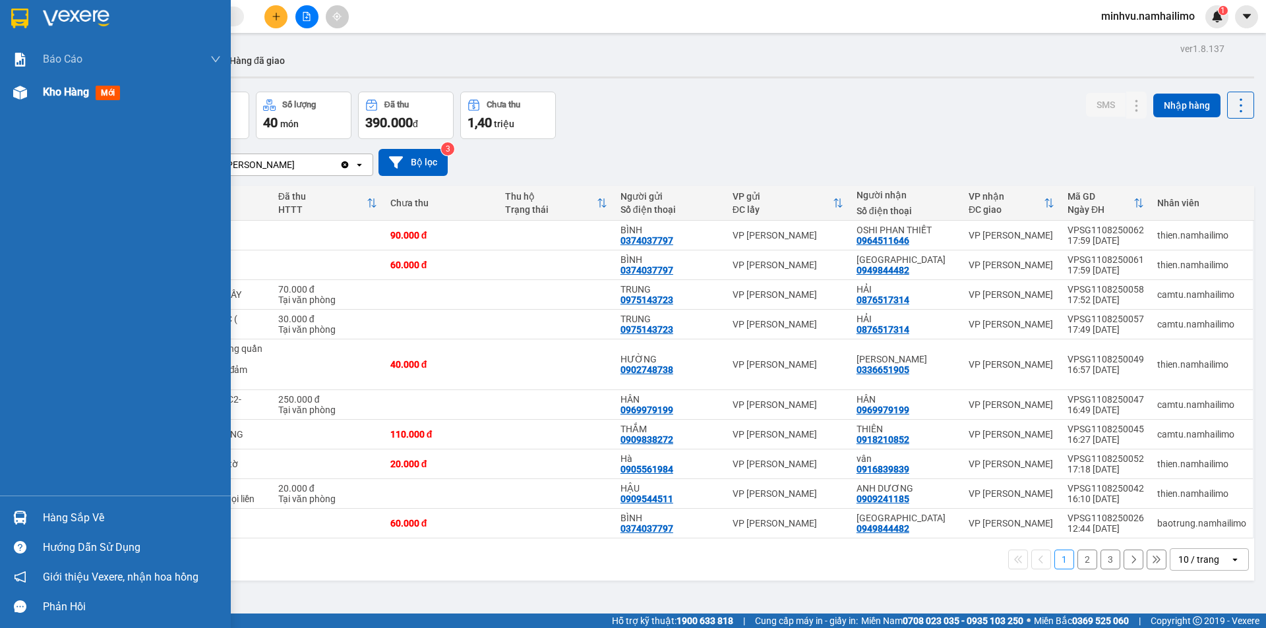
click at [59, 86] on span "Kho hàng" at bounding box center [66, 92] width 46 height 13
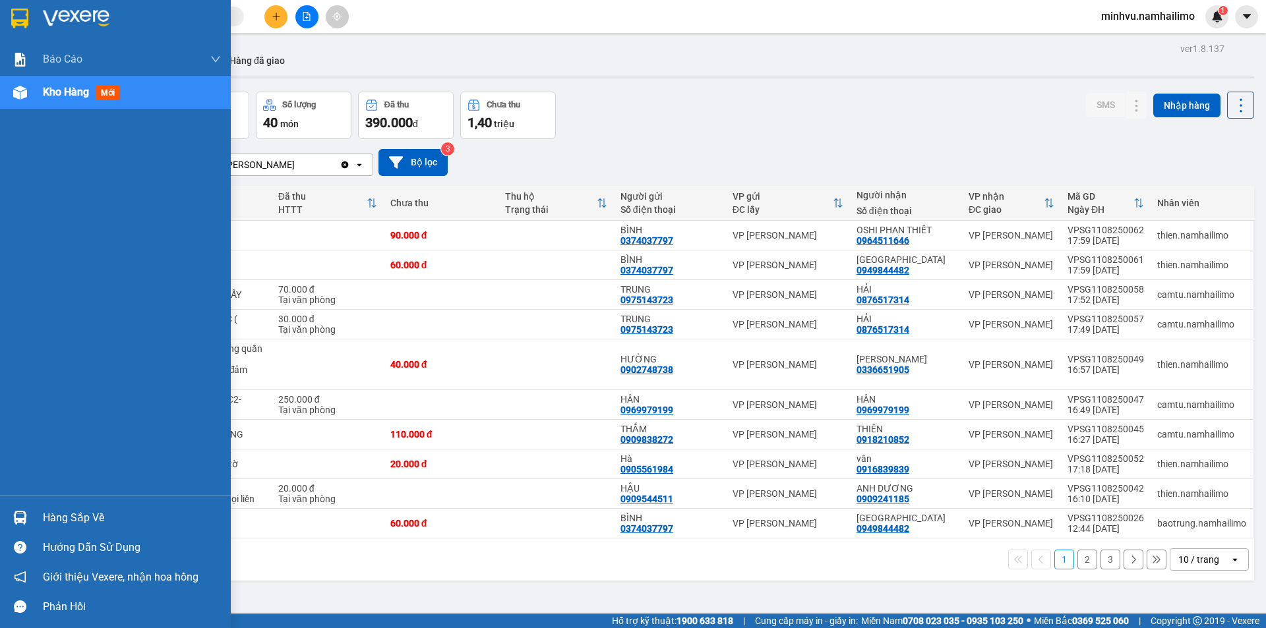
click at [59, 86] on span "Kho hàng" at bounding box center [66, 92] width 46 height 13
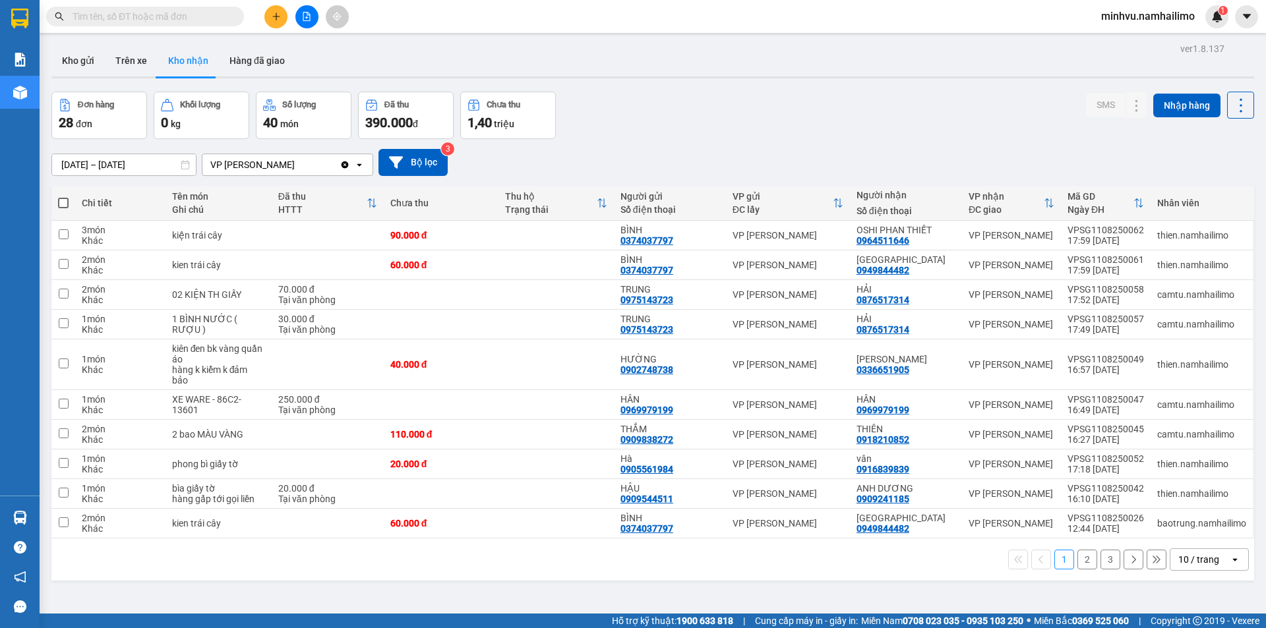
click at [1142, 16] on span "minhvu.namhailimo" at bounding box center [1148, 16] width 115 height 16
click at [1133, 42] on span "Đăng xuất" at bounding box center [1154, 41] width 87 height 15
